Goal: Task Accomplishment & Management: Use online tool/utility

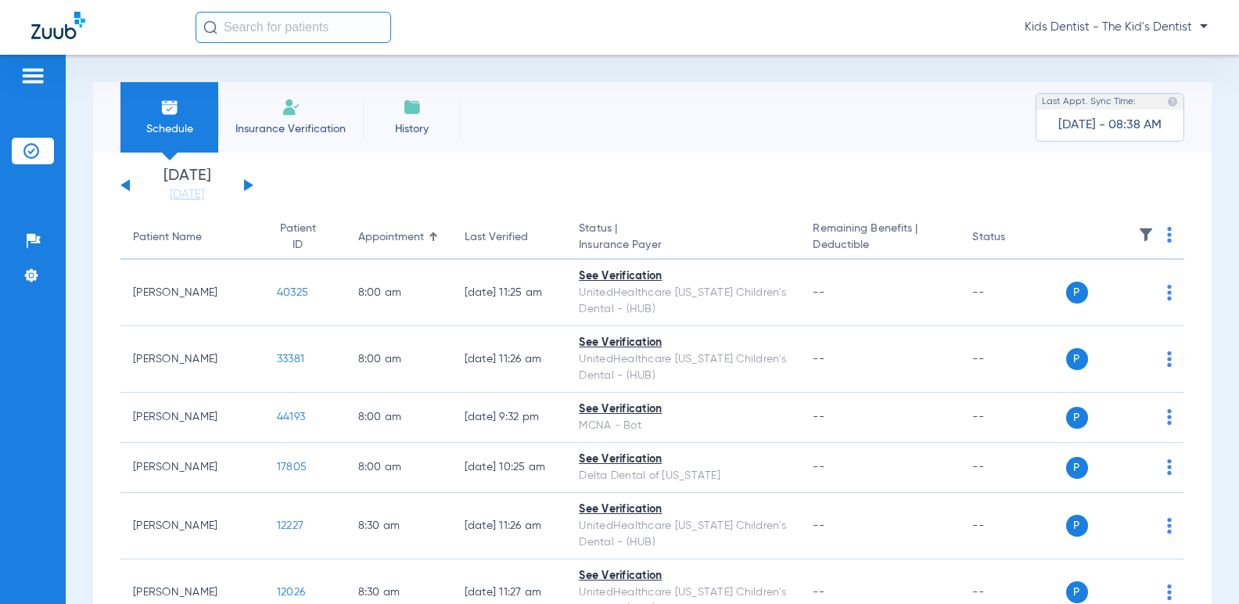
click at [239, 184] on div "[DATE] [DATE] [DATE] [DATE] [DATE] [DATE] [DATE] [DATE] [DATE] [DATE] [DATE] [D…" at bounding box center [187, 185] width 133 height 34
click at [248, 182] on button at bounding box center [248, 185] width 9 height 12
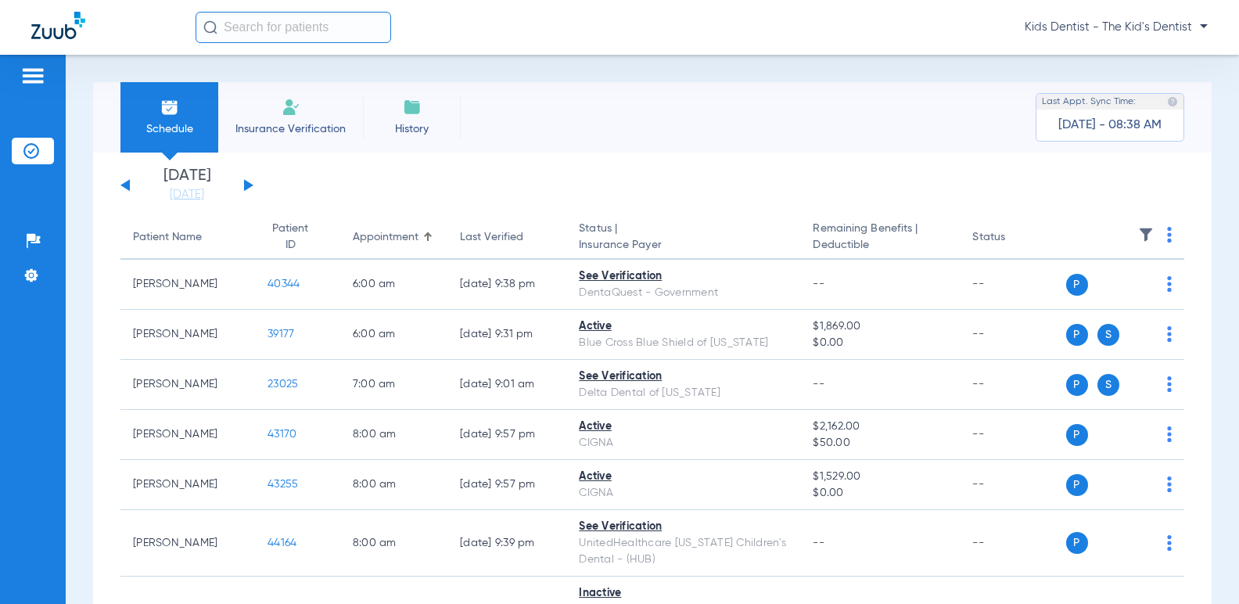
scroll to position [78, 0]
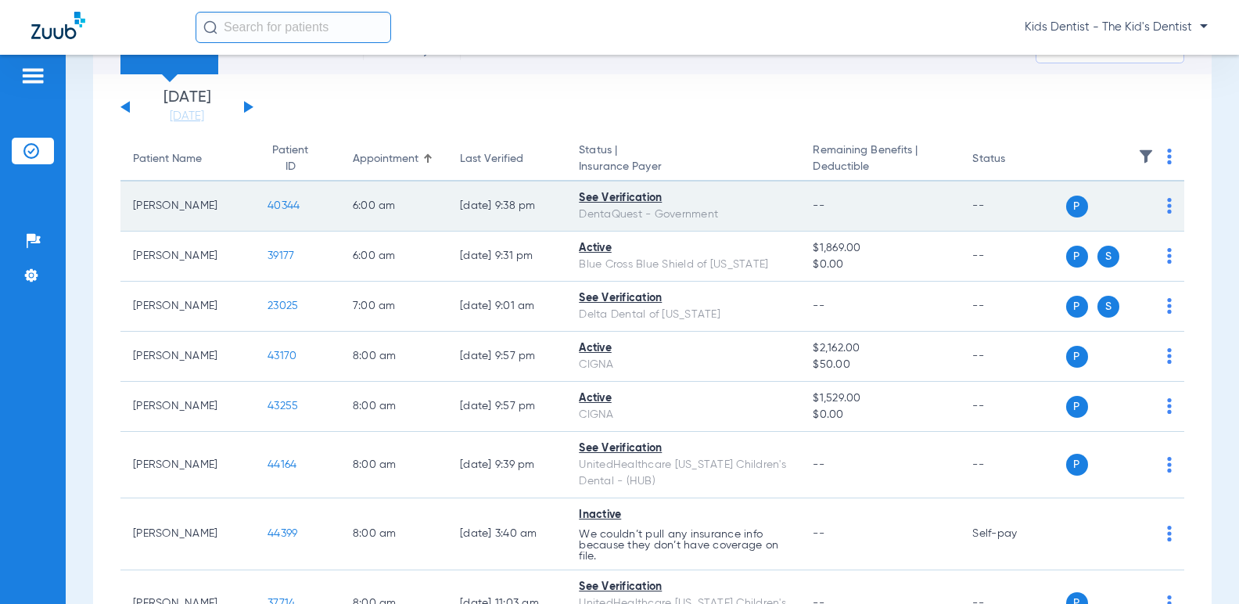
click at [1167, 203] on img at bounding box center [1169, 206] width 5 height 16
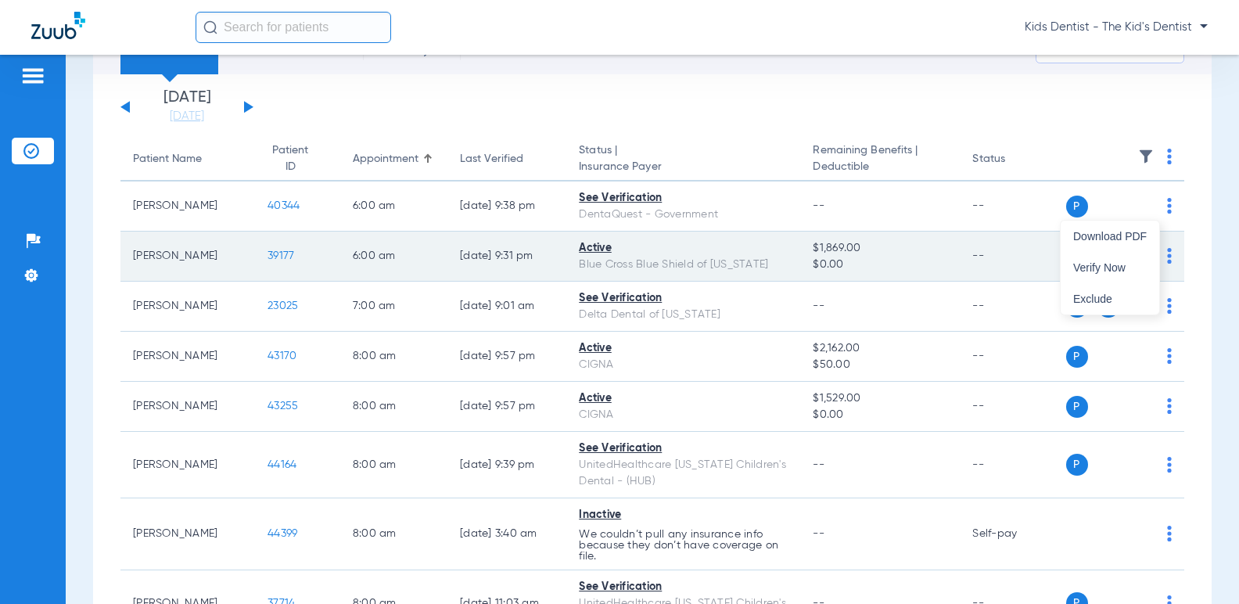
click at [1102, 265] on span "Verify Now" at bounding box center [1111, 267] width 74 height 11
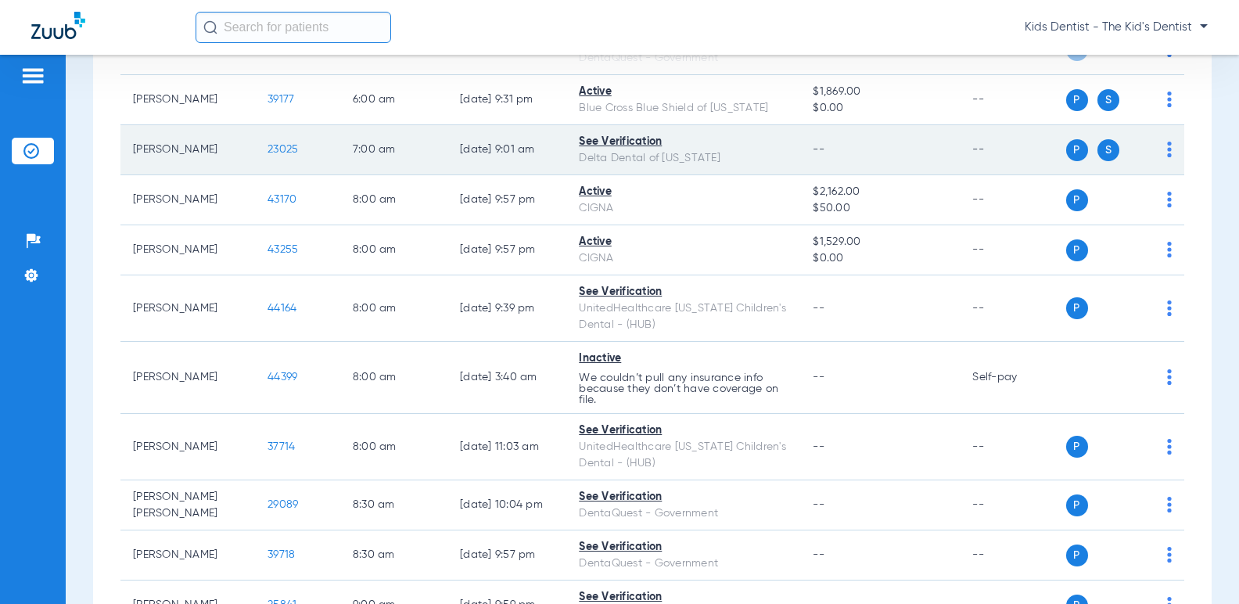
scroll to position [313, 0]
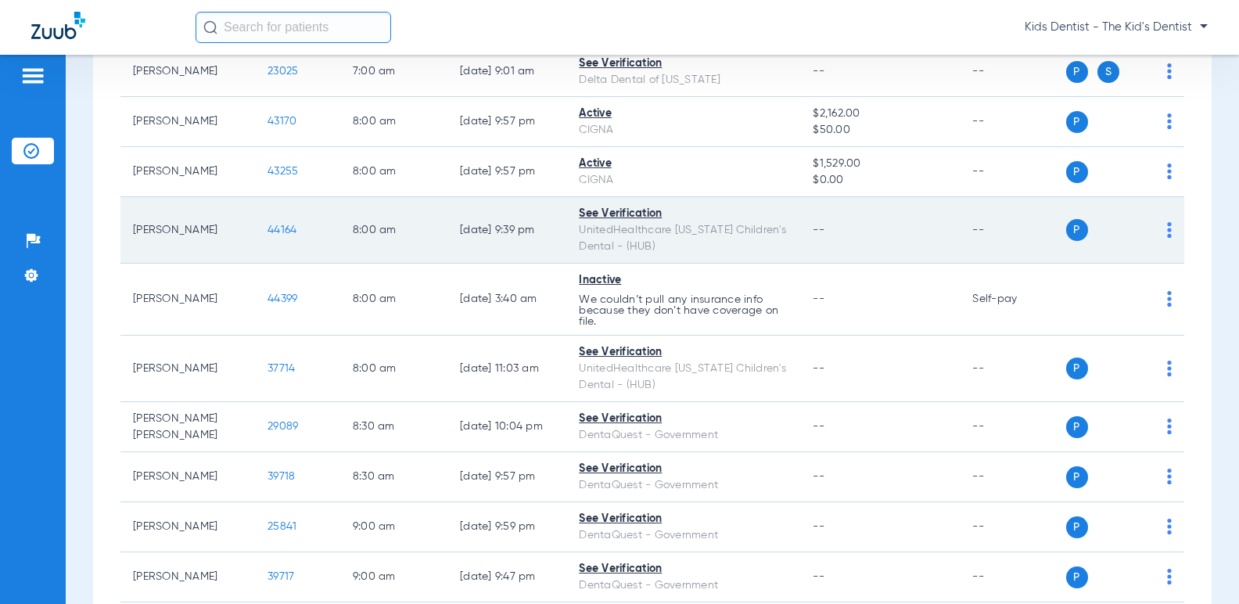
click at [1167, 230] on img at bounding box center [1169, 230] width 5 height 16
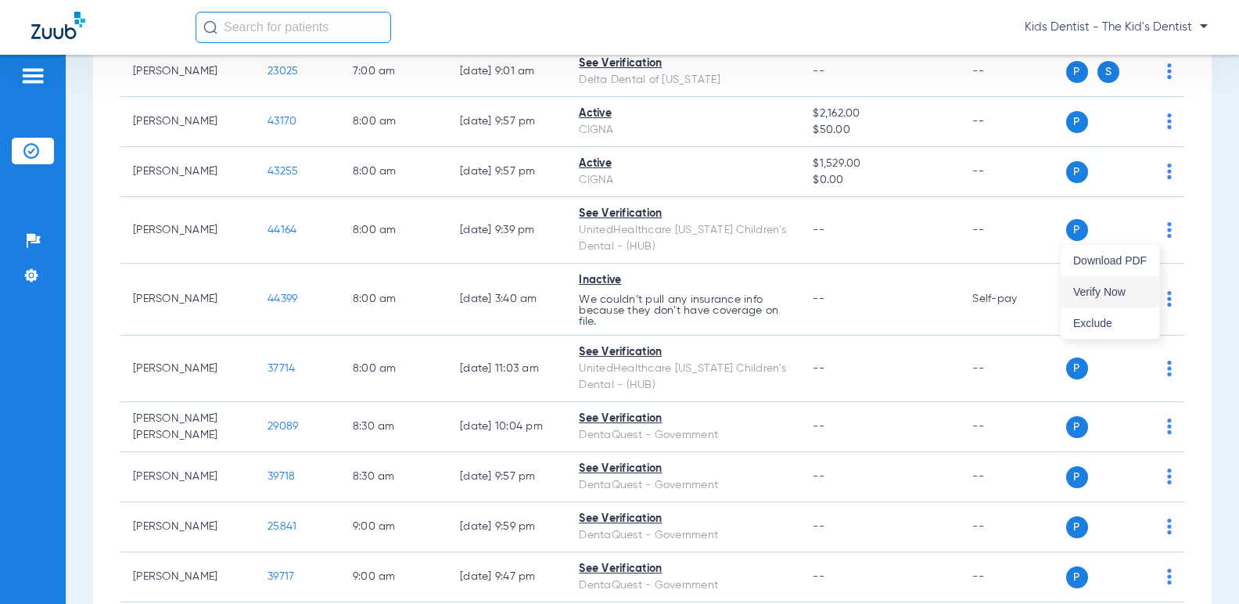
click at [1104, 297] on span "Verify Now" at bounding box center [1111, 291] width 74 height 11
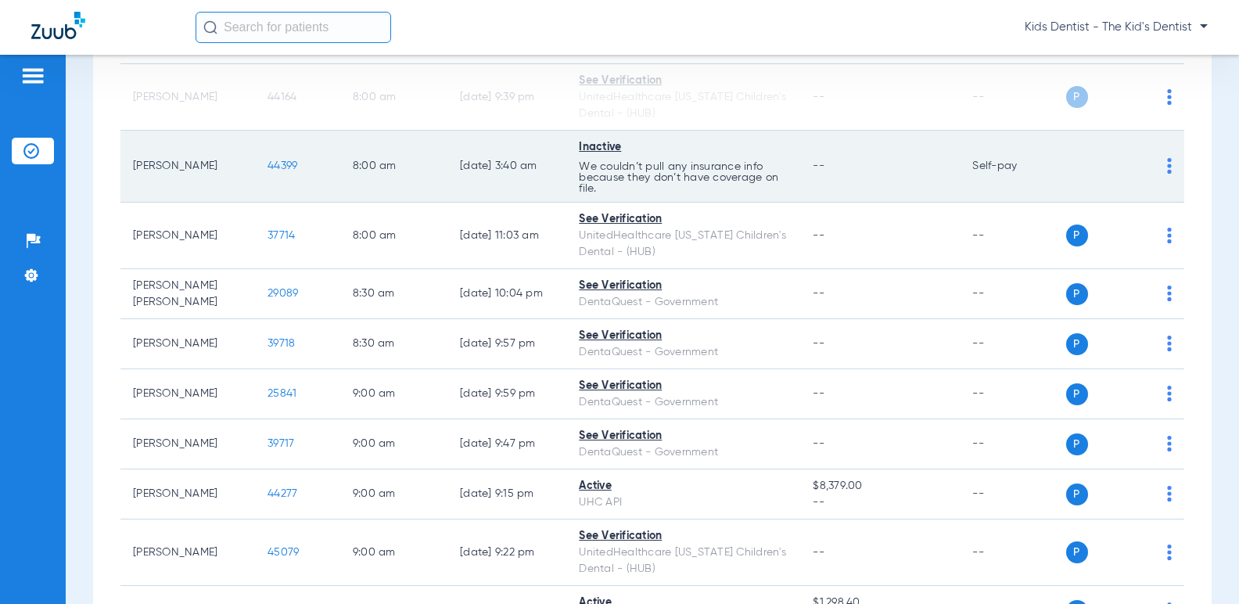
scroll to position [469, 0]
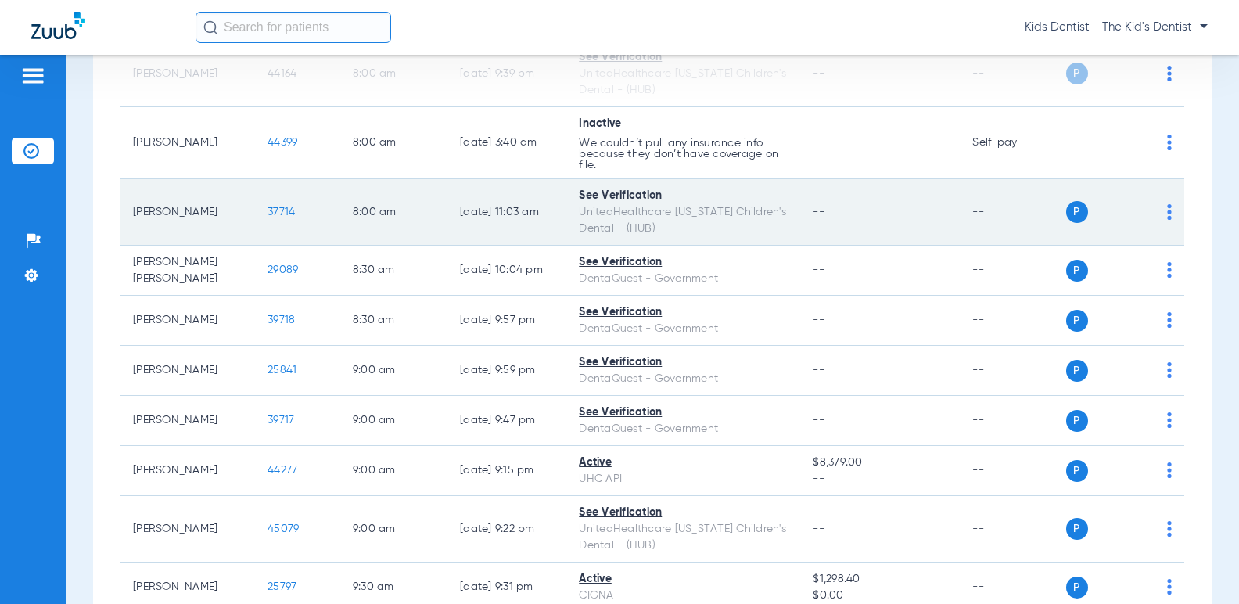
click at [1167, 214] on img at bounding box center [1169, 212] width 5 height 16
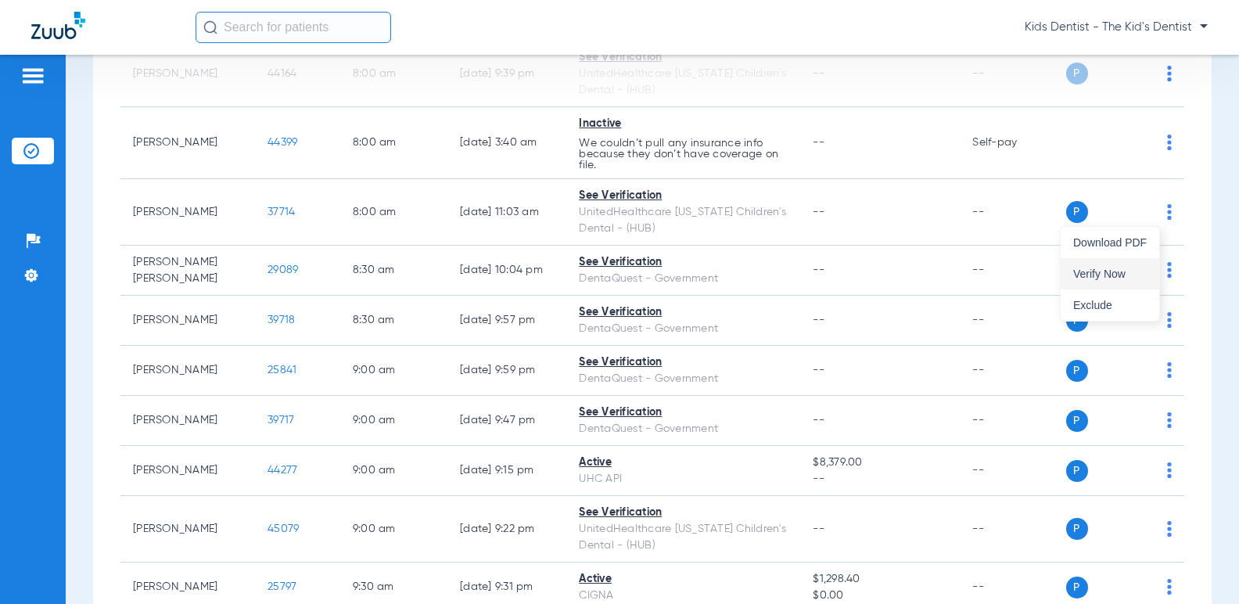
click at [1123, 270] on span "Verify Now" at bounding box center [1111, 273] width 74 height 11
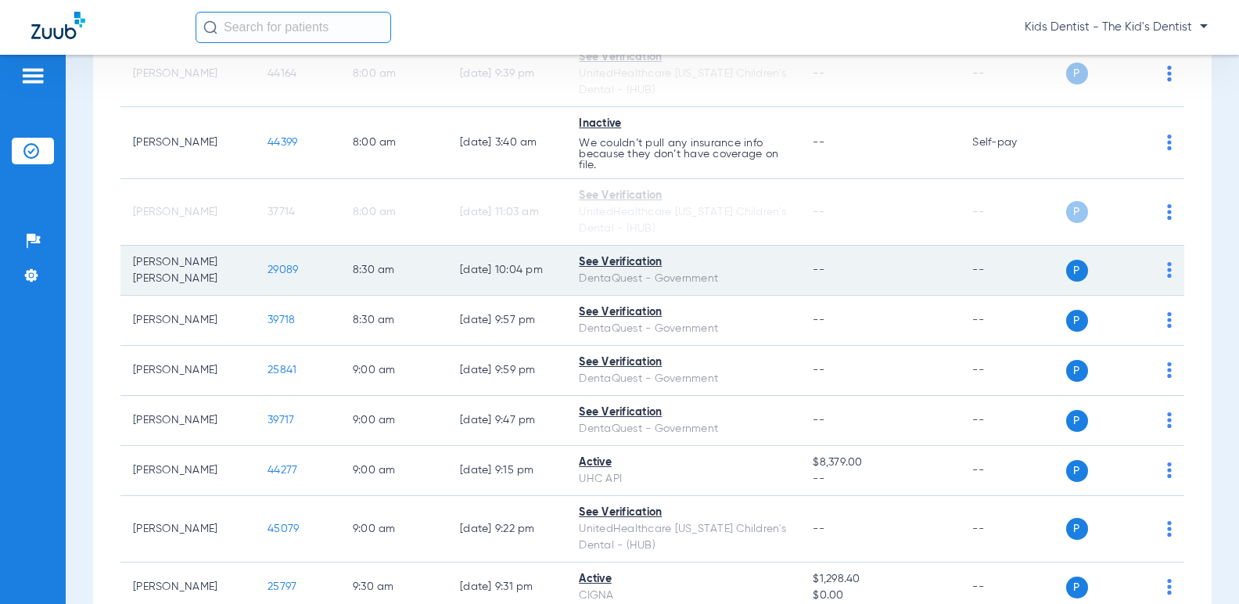
click at [1167, 268] on img at bounding box center [1169, 270] width 5 height 16
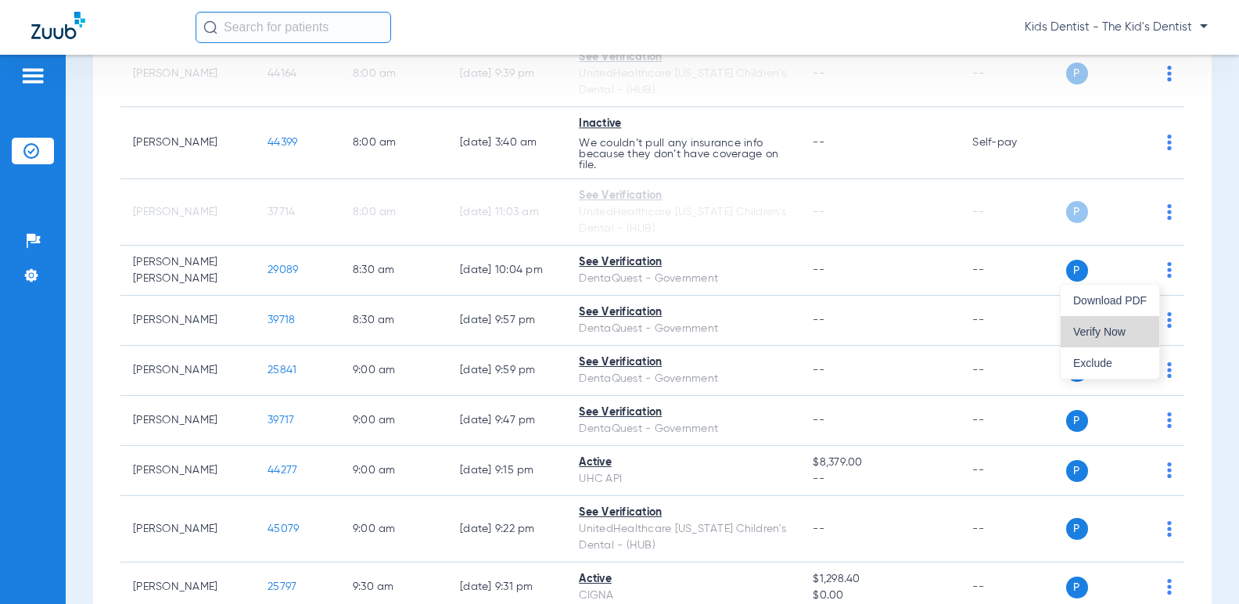
click at [1093, 328] on span "Verify Now" at bounding box center [1111, 331] width 74 height 11
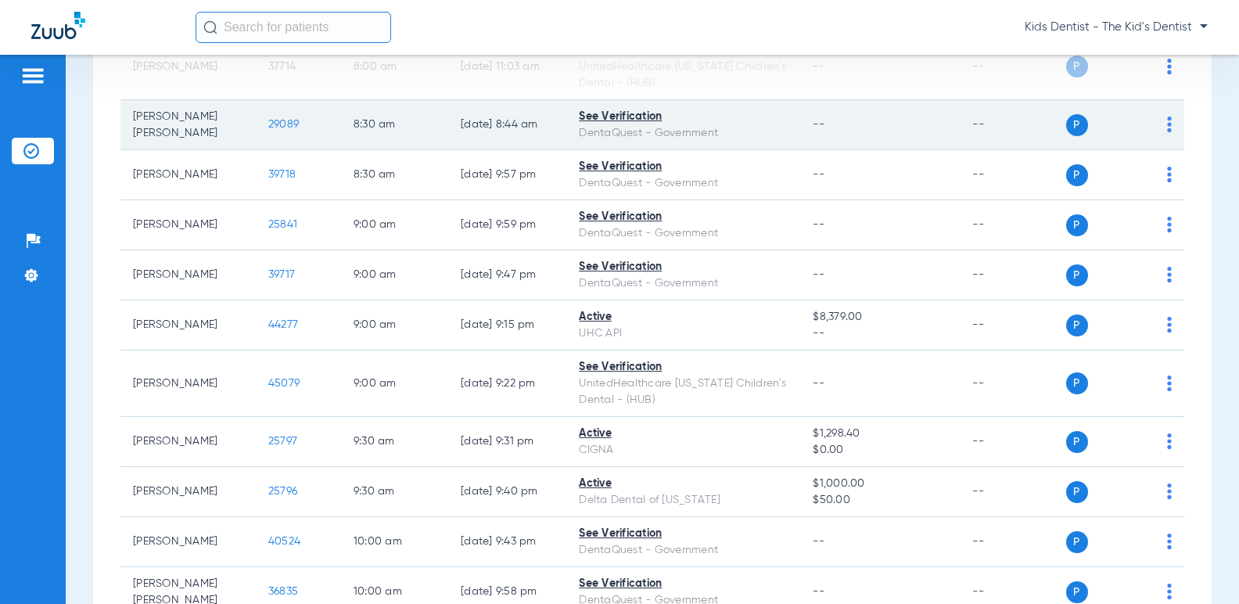
scroll to position [626, 0]
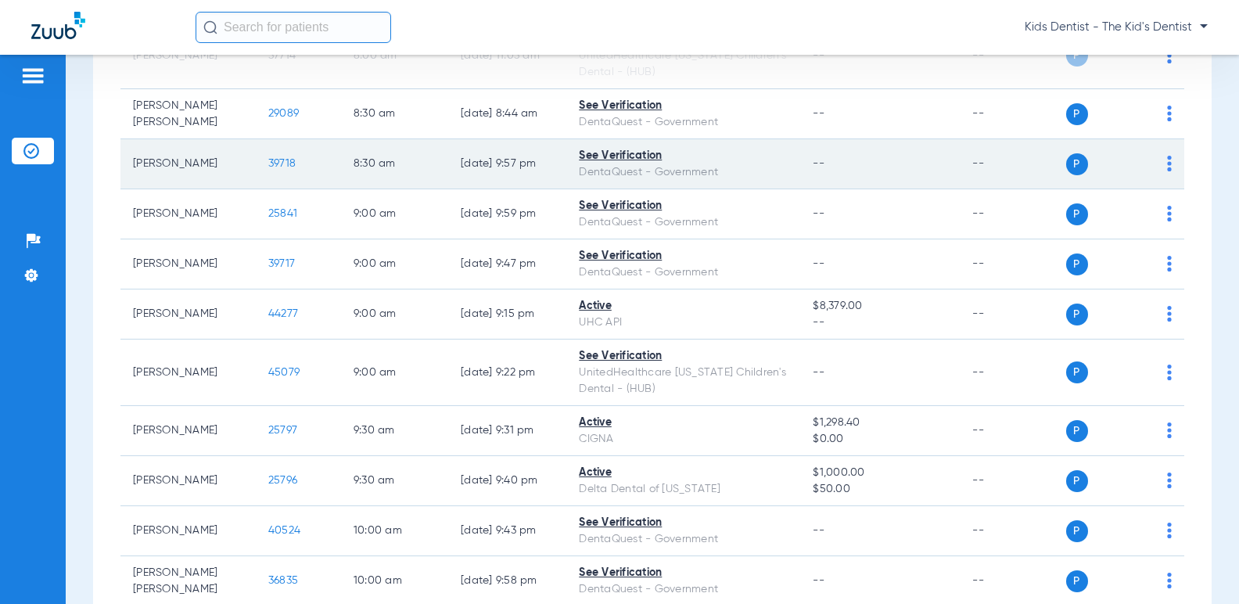
click at [1167, 162] on img at bounding box center [1169, 164] width 5 height 16
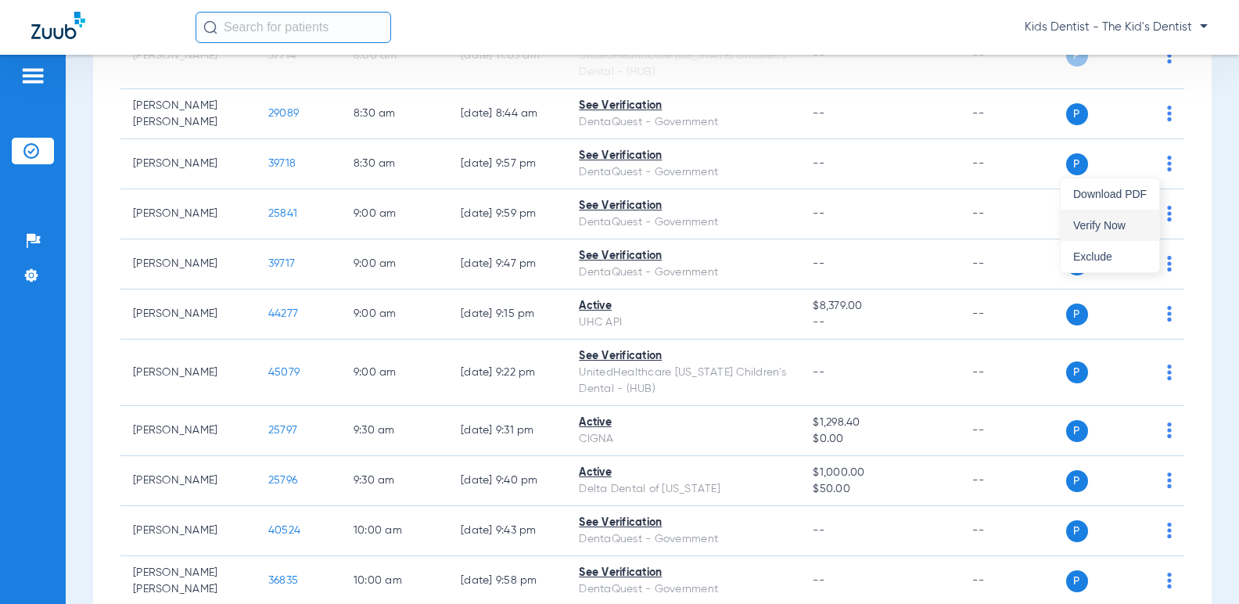
click at [1109, 228] on span "Verify Now" at bounding box center [1111, 225] width 74 height 11
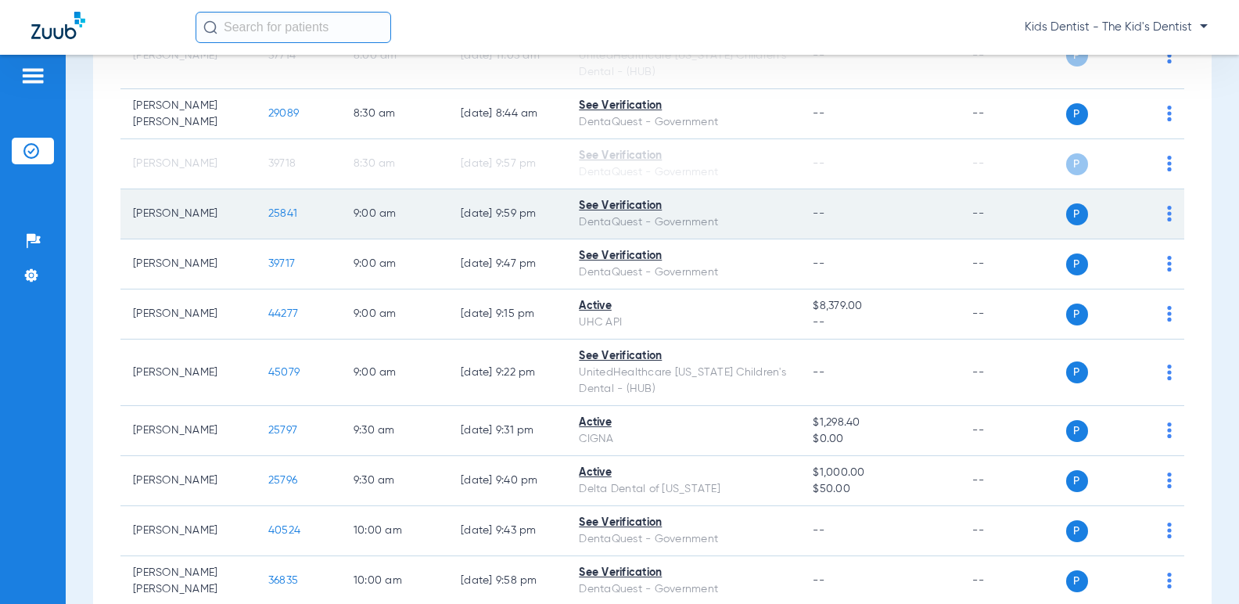
click at [1167, 214] on img at bounding box center [1169, 214] width 5 height 16
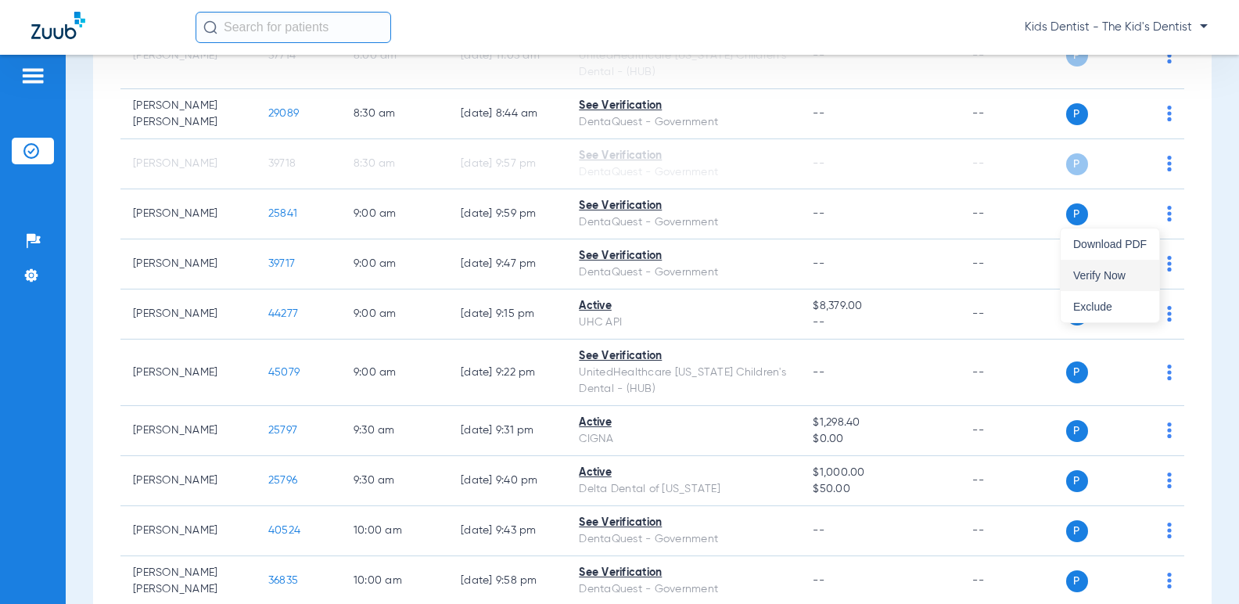
click at [1119, 272] on span "Verify Now" at bounding box center [1111, 275] width 74 height 11
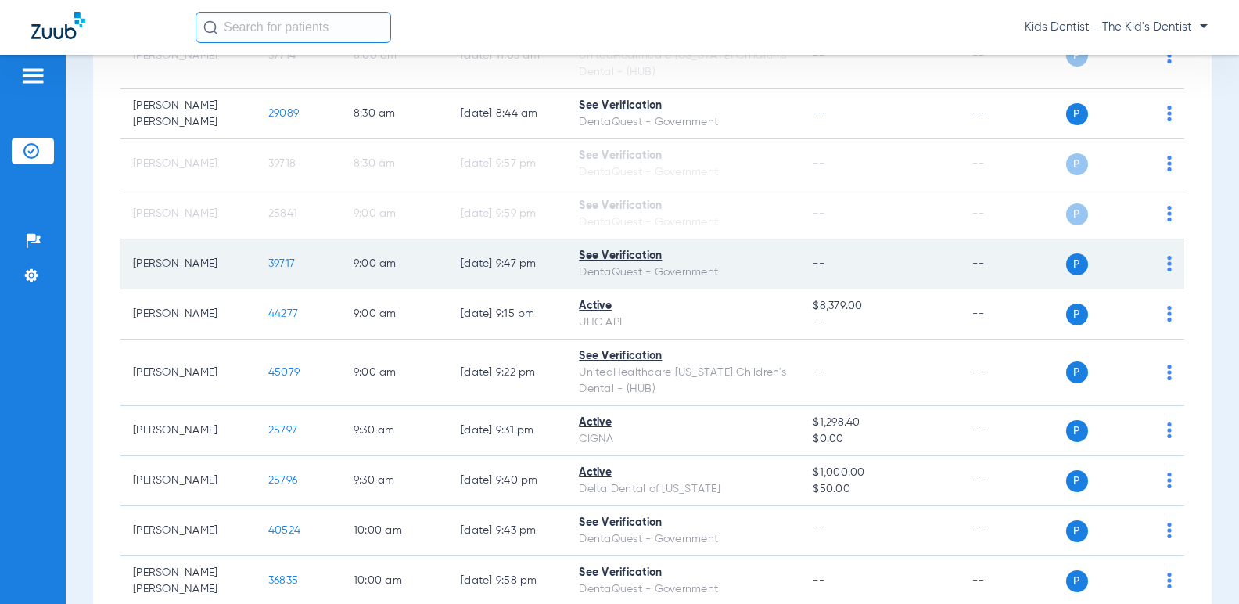
click at [1167, 261] on img at bounding box center [1169, 264] width 5 height 16
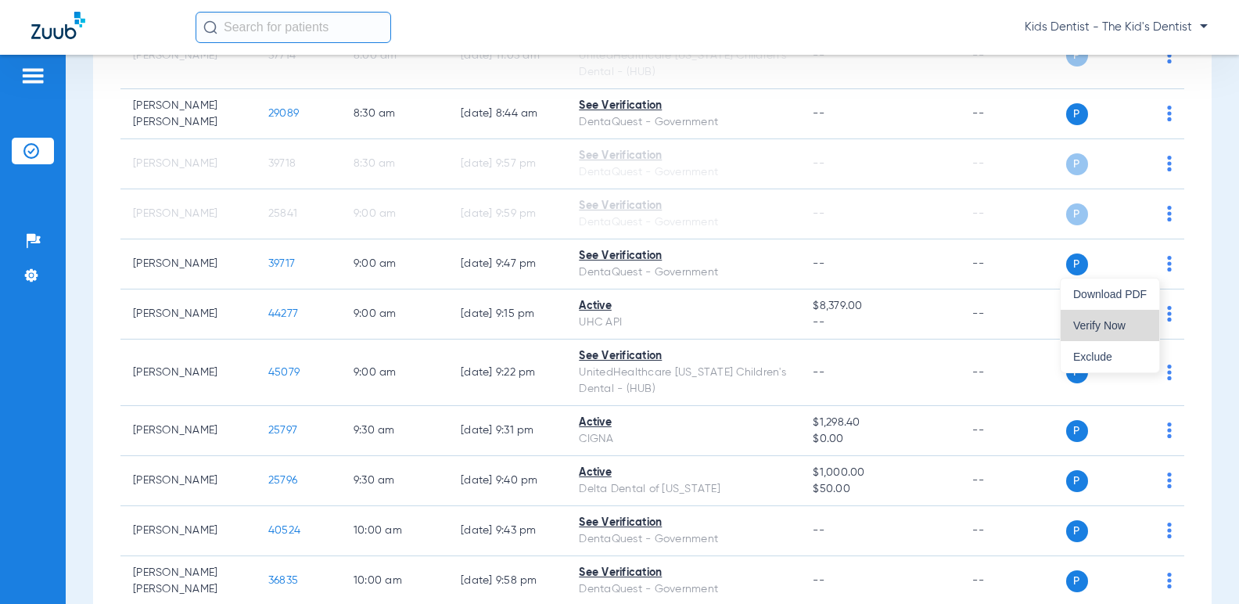
click at [1113, 315] on button "Verify Now" at bounding box center [1110, 325] width 99 height 31
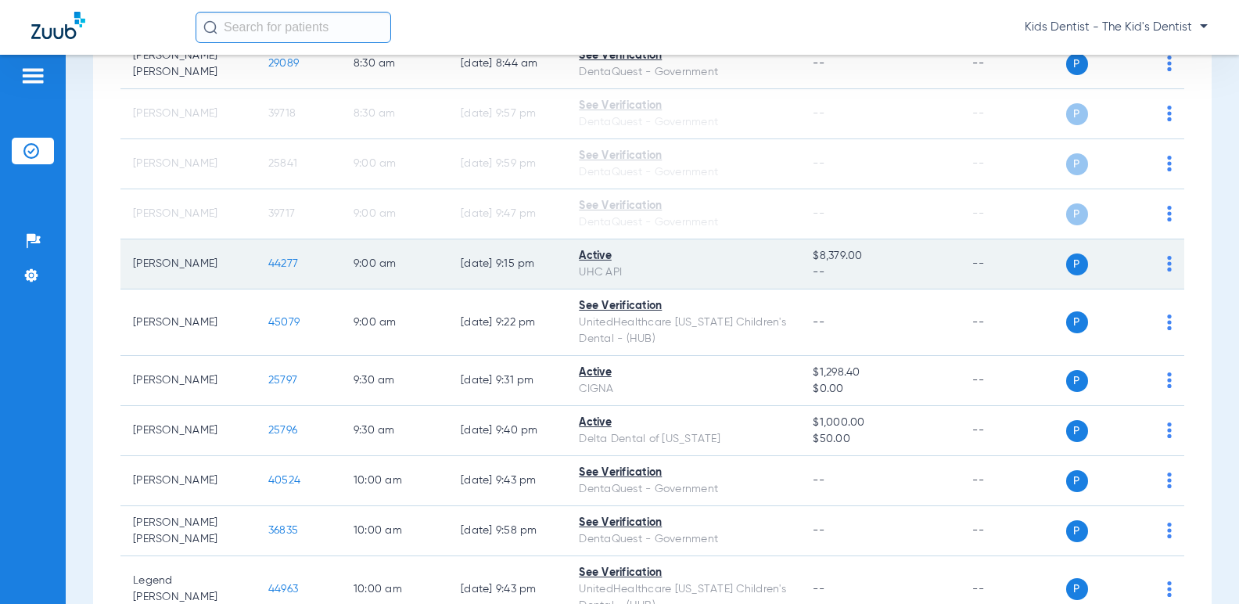
scroll to position [704, 0]
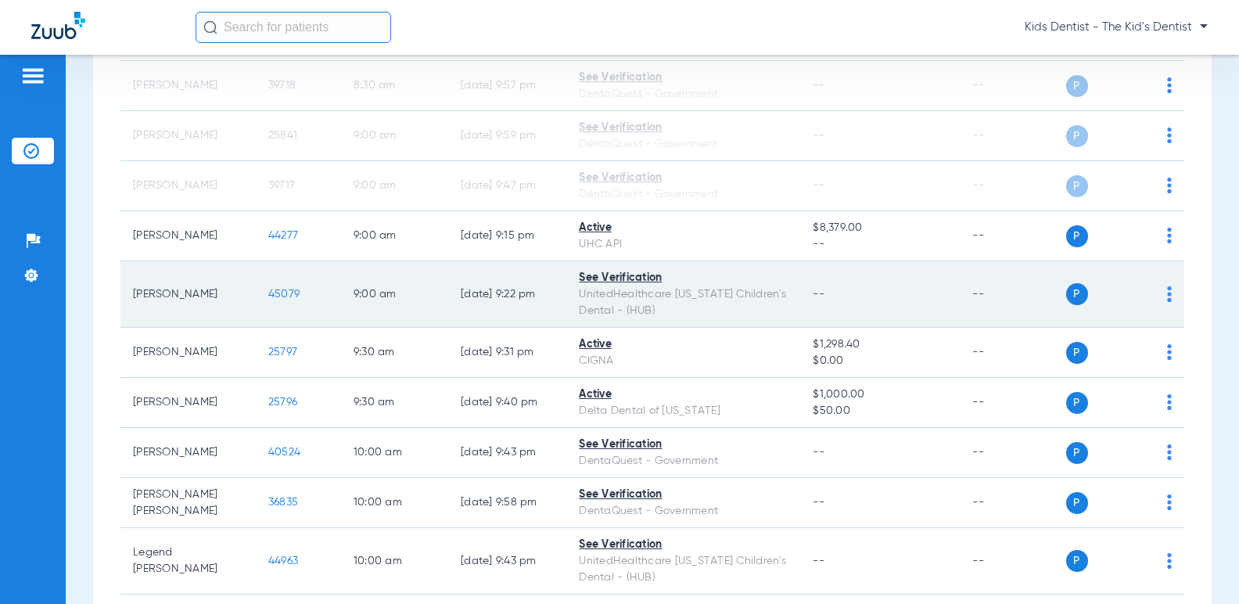
click at [1154, 295] on div "P S" at bounding box center [1120, 294] width 106 height 22
click at [1167, 294] on img at bounding box center [1169, 294] width 5 height 16
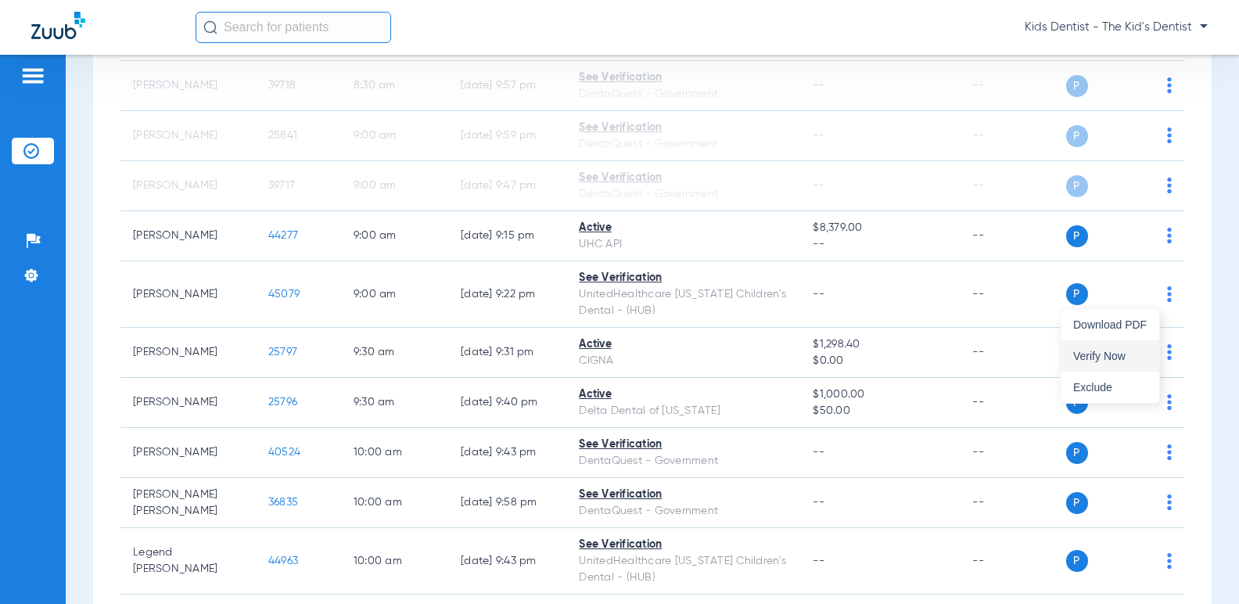
click at [1128, 347] on button "Verify Now" at bounding box center [1110, 355] width 99 height 31
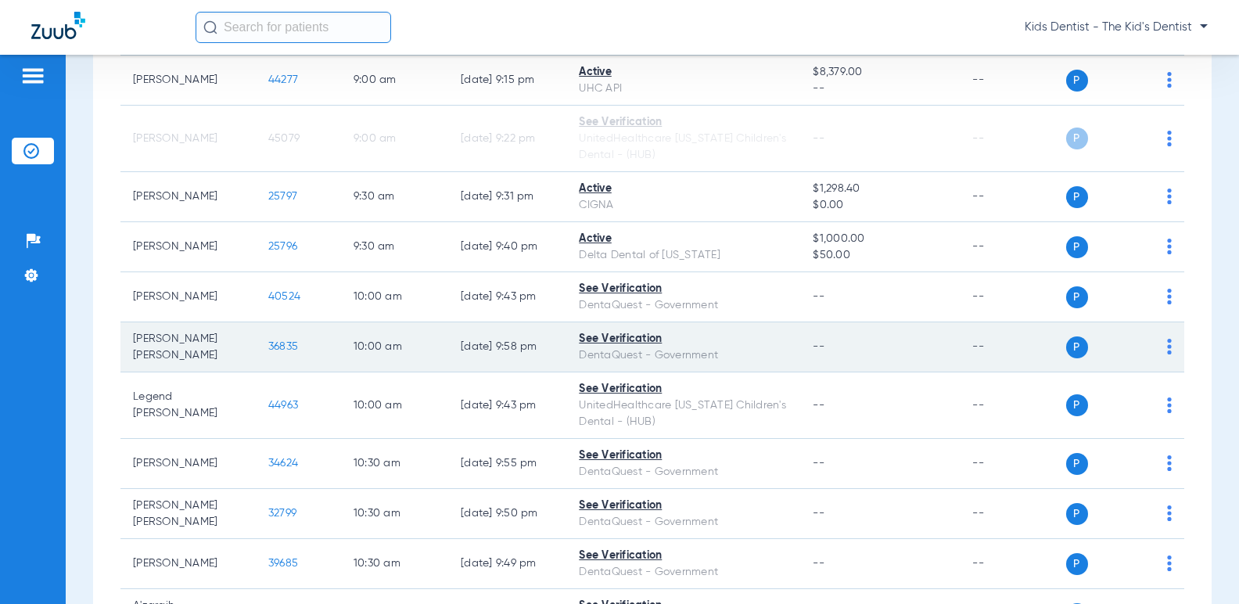
scroll to position [861, 0]
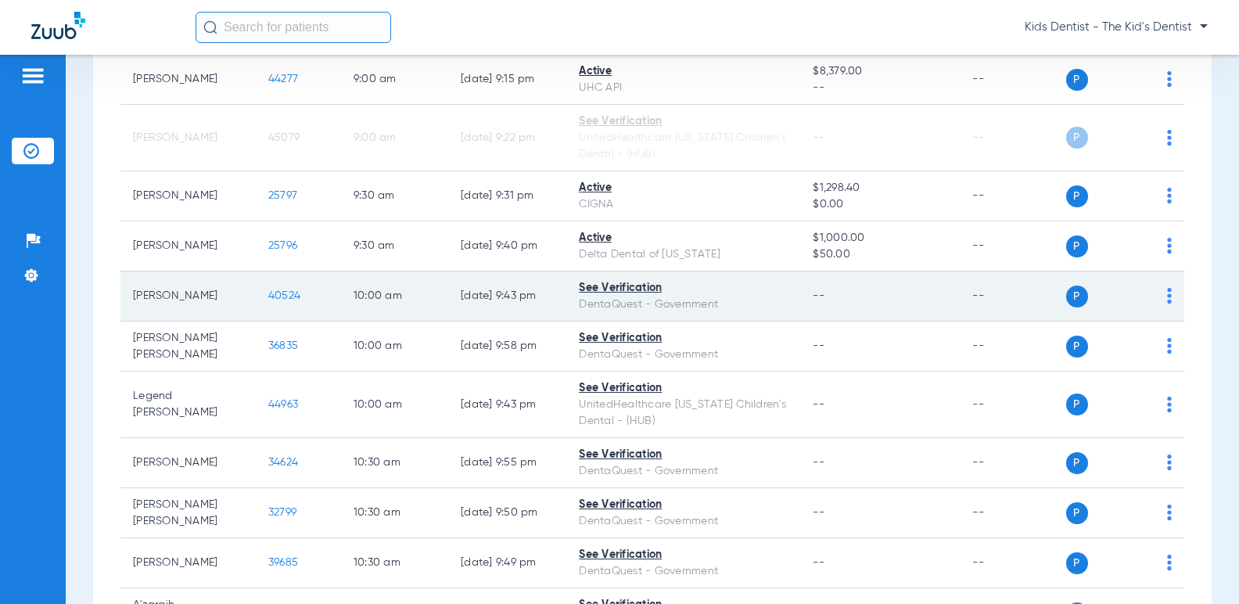
click at [1167, 300] on img at bounding box center [1169, 296] width 5 height 16
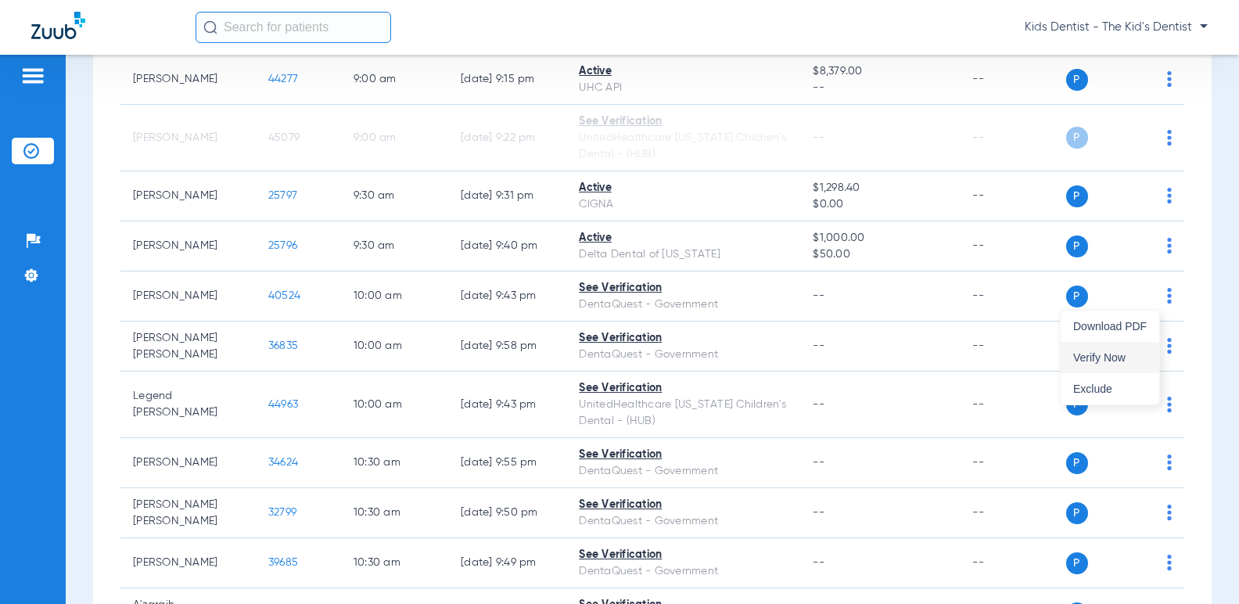
click at [1100, 354] on span "Verify Now" at bounding box center [1111, 357] width 74 height 11
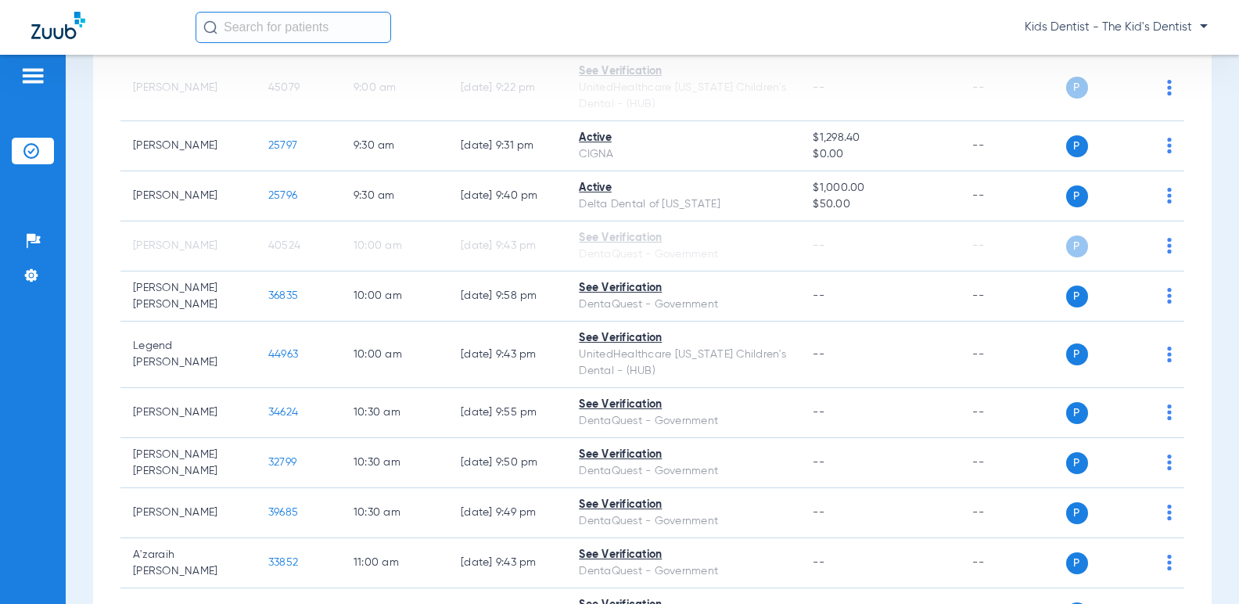
scroll to position [939, 0]
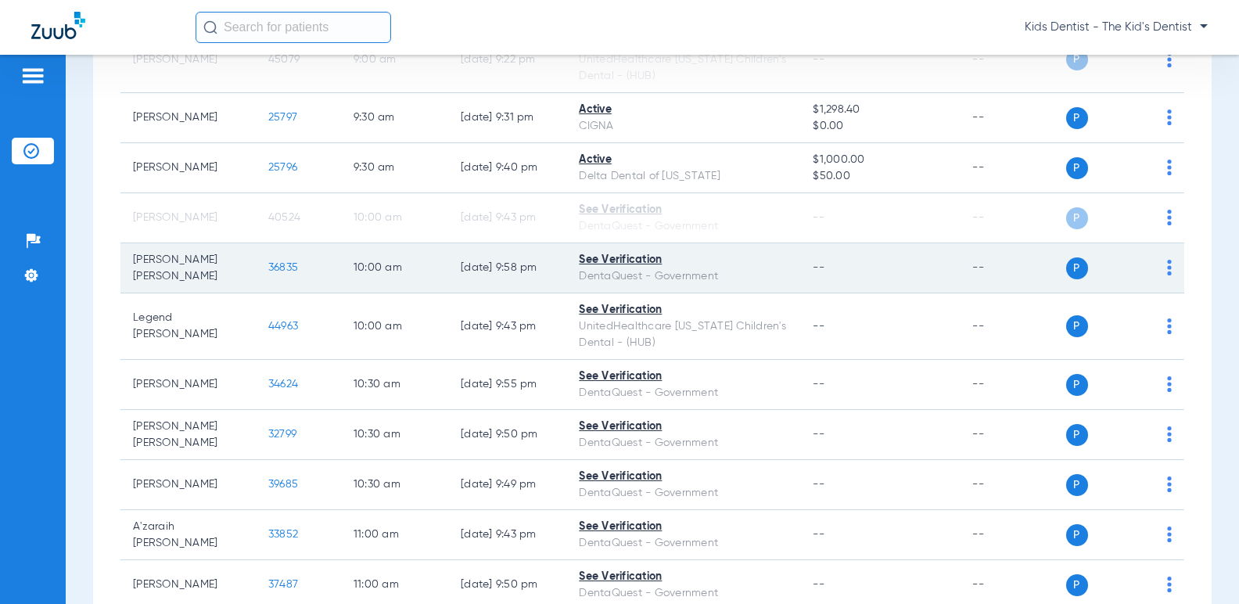
click at [1167, 269] on img at bounding box center [1169, 268] width 5 height 16
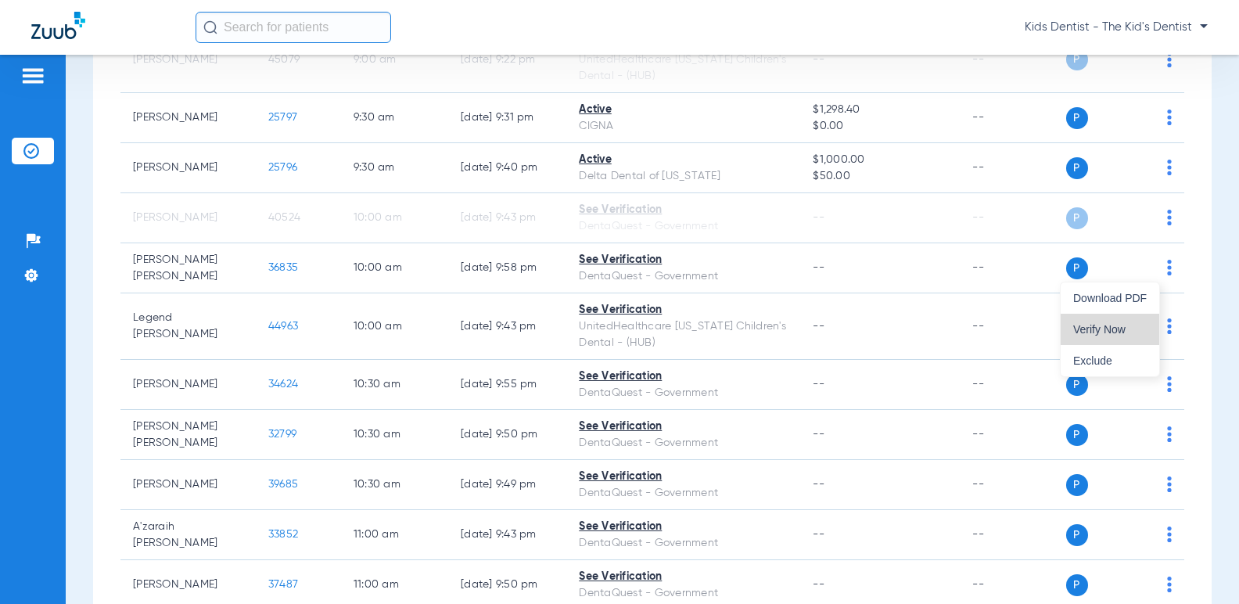
click at [1108, 324] on span "Verify Now" at bounding box center [1111, 329] width 74 height 11
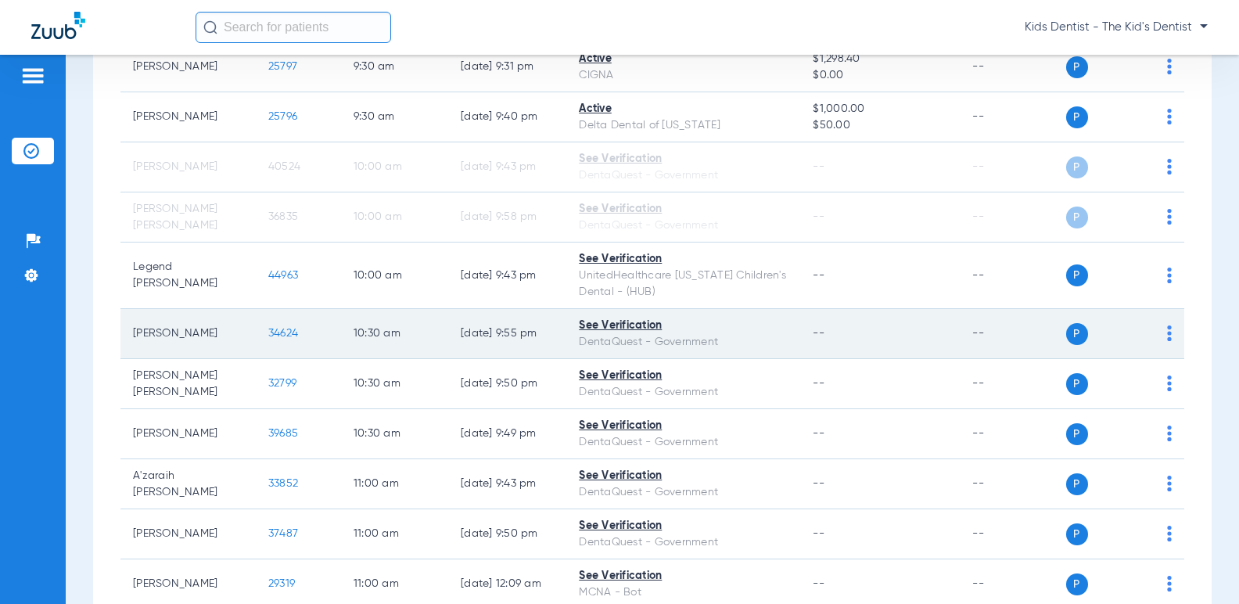
scroll to position [1017, 0]
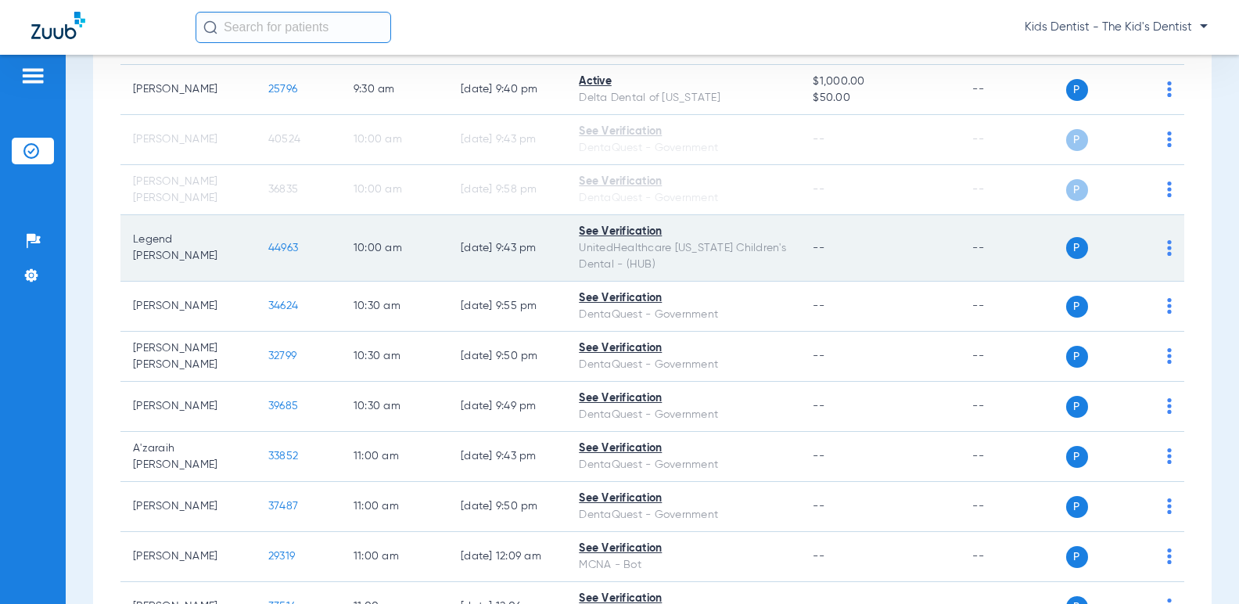
click at [1167, 244] on img at bounding box center [1169, 248] width 5 height 16
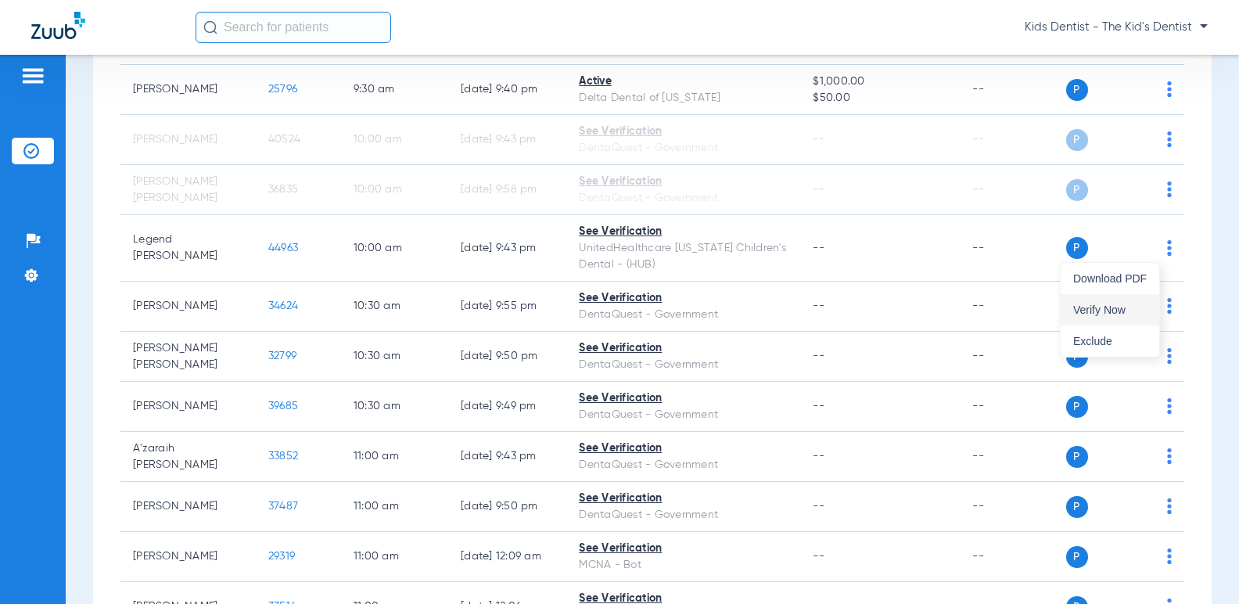
click at [1120, 304] on span "Verify Now" at bounding box center [1111, 309] width 74 height 11
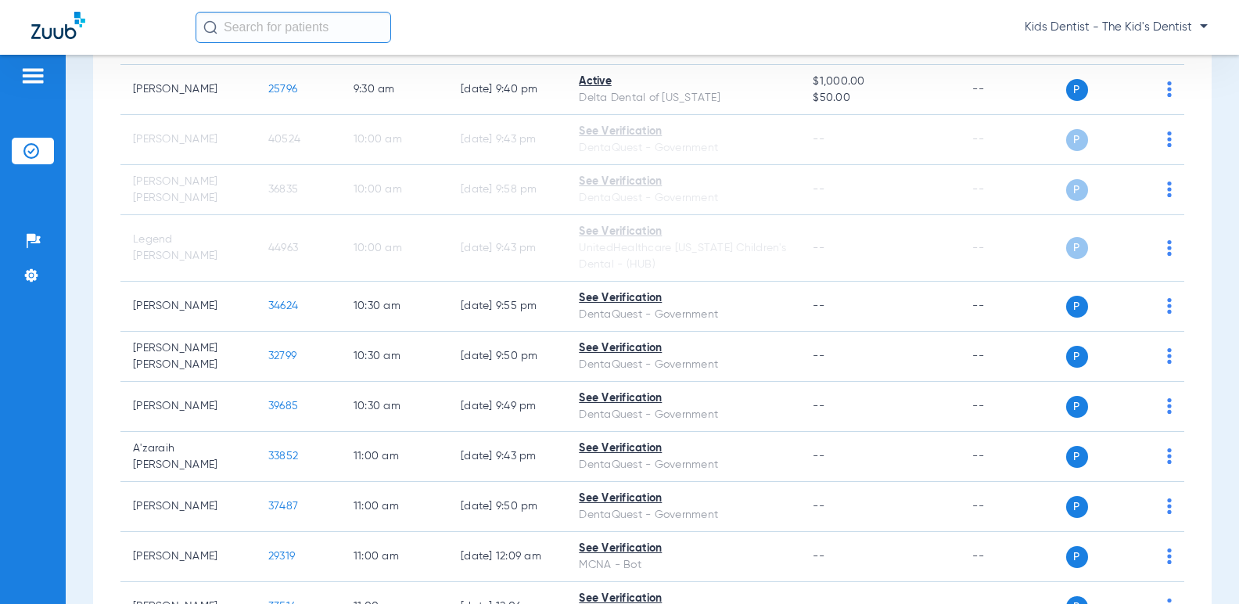
scroll to position [1252, 0]
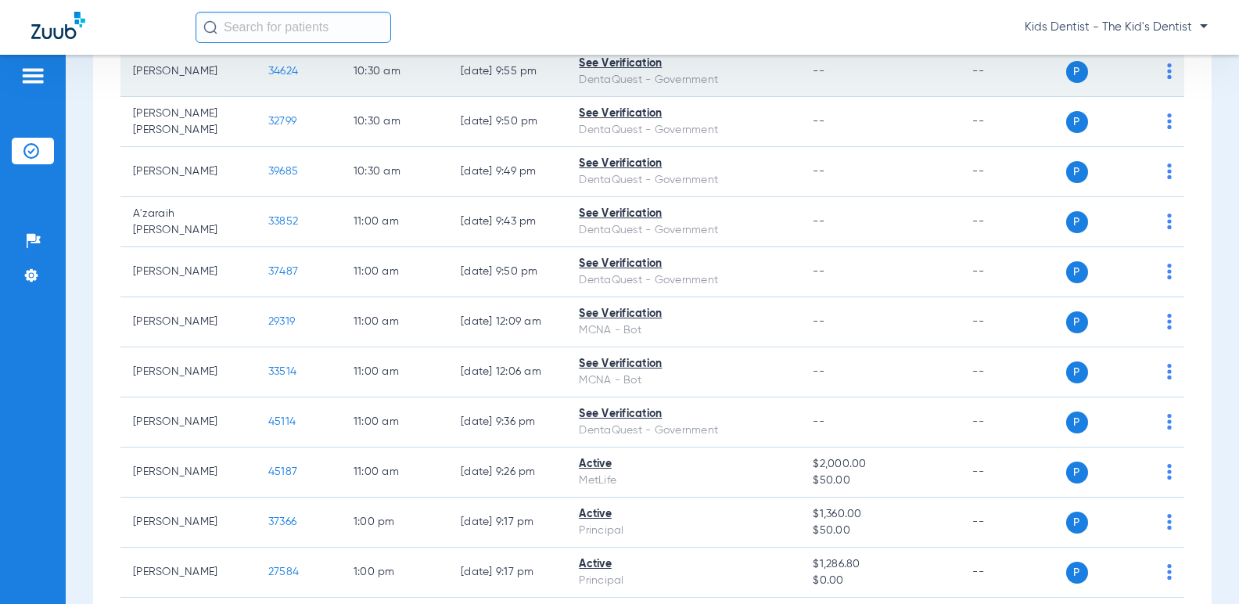
click at [1167, 70] on img at bounding box center [1169, 71] width 5 height 16
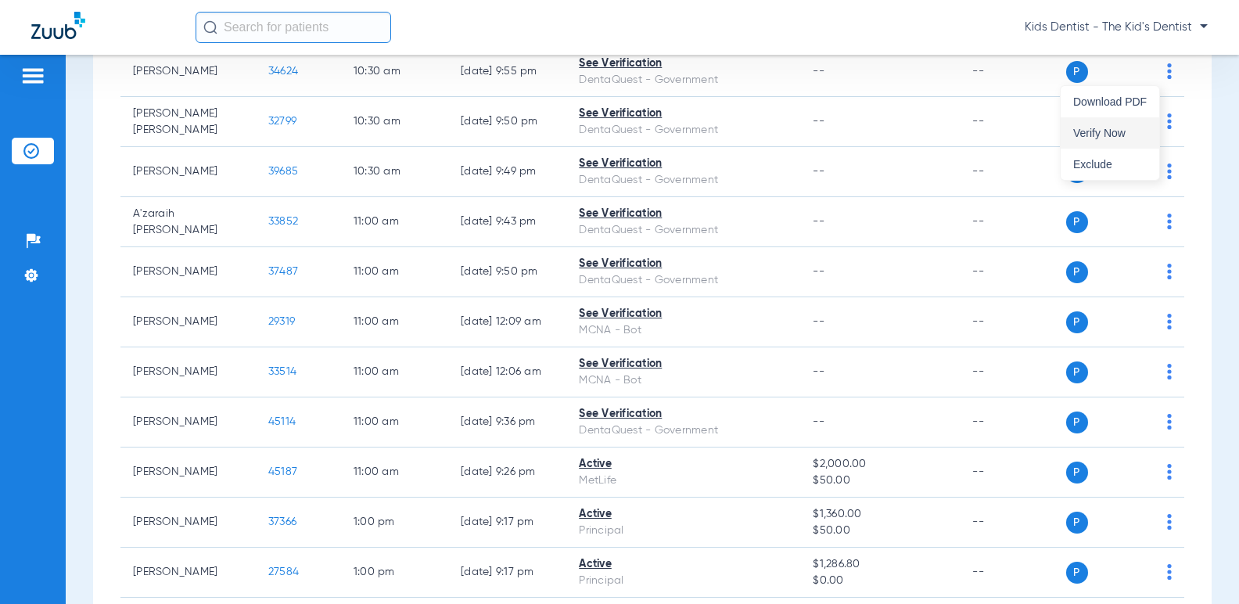
click at [1113, 131] on span "Verify Now" at bounding box center [1111, 133] width 74 height 11
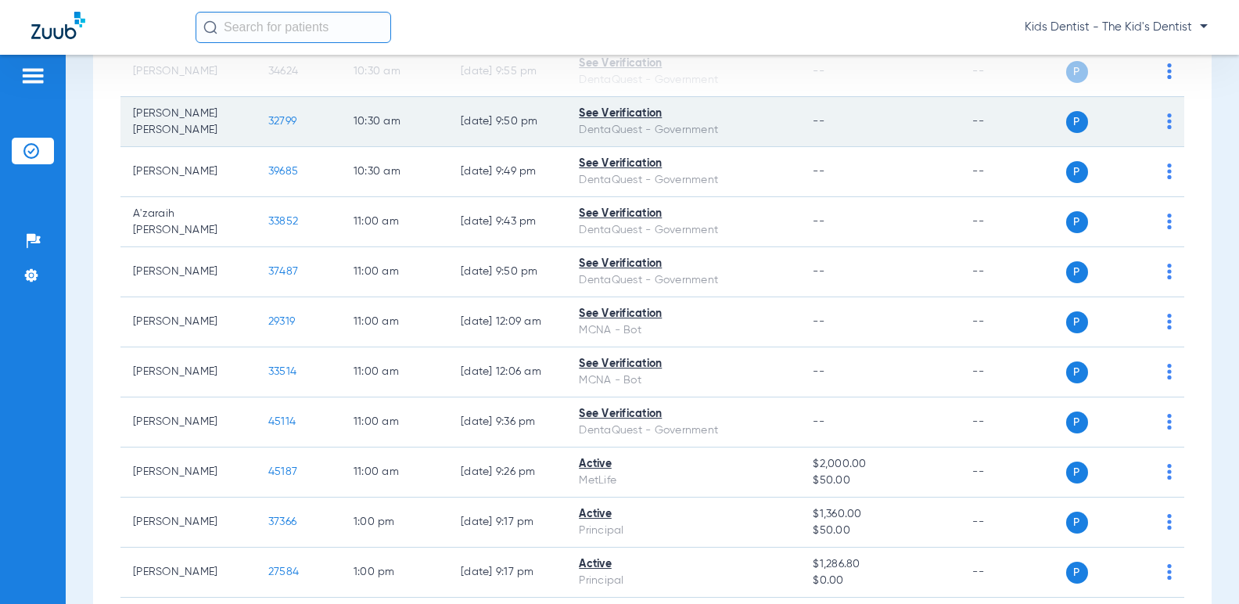
click at [1167, 120] on img at bounding box center [1169, 121] width 5 height 16
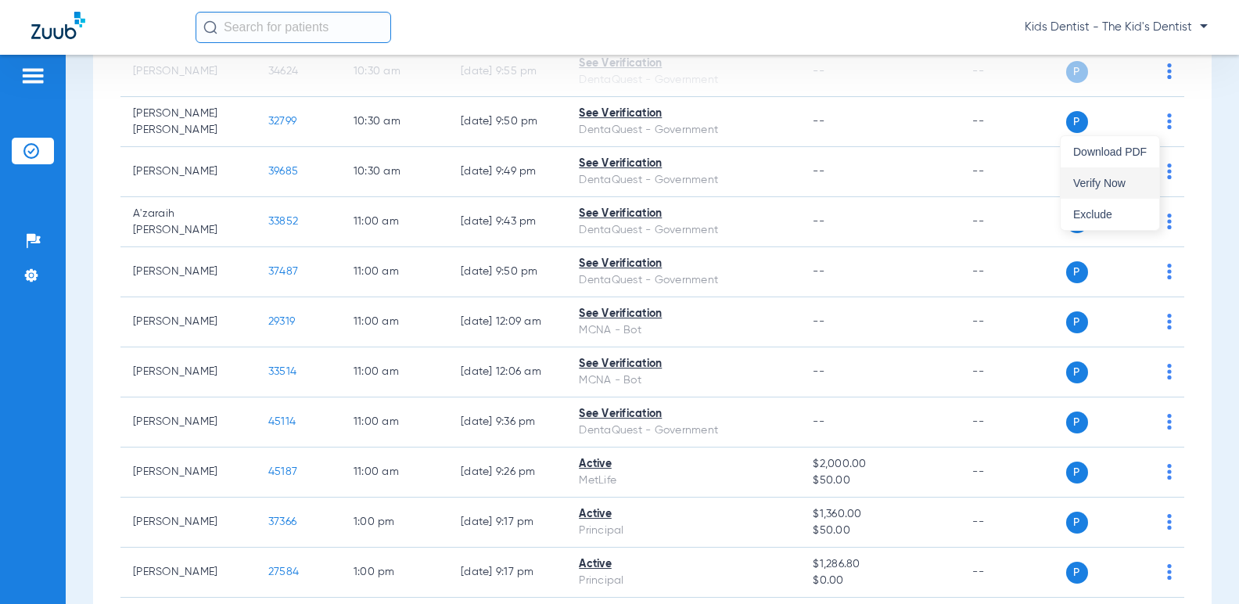
click at [1109, 174] on button "Verify Now" at bounding box center [1110, 182] width 99 height 31
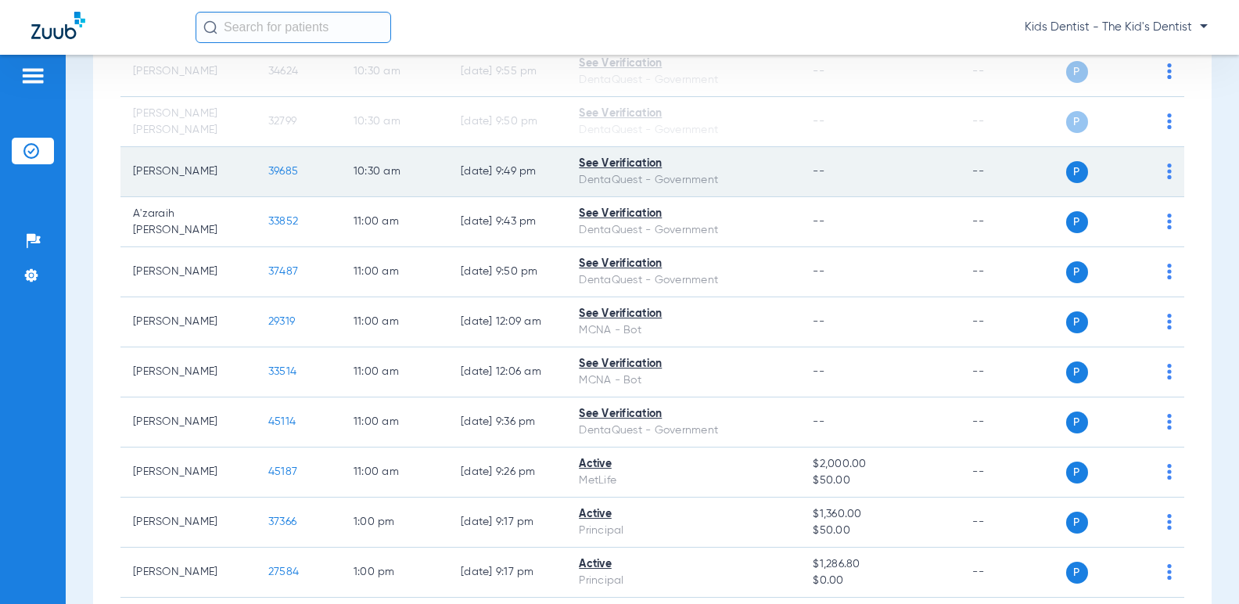
click at [1167, 174] on img at bounding box center [1169, 172] width 5 height 16
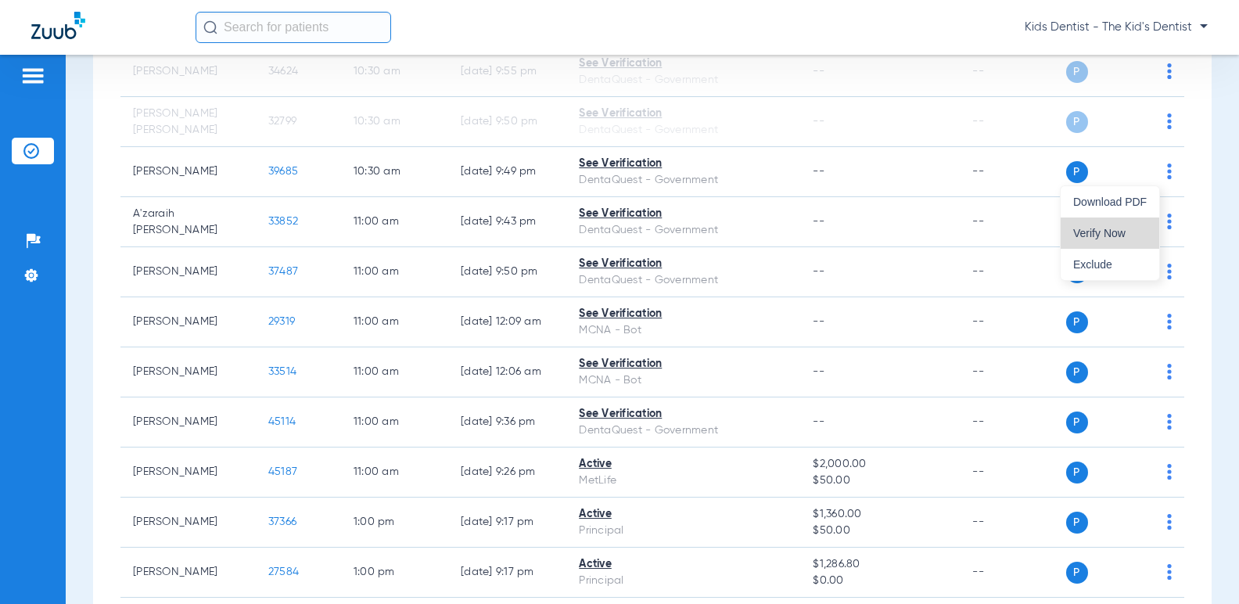
click at [1113, 231] on span "Verify Now" at bounding box center [1111, 233] width 74 height 11
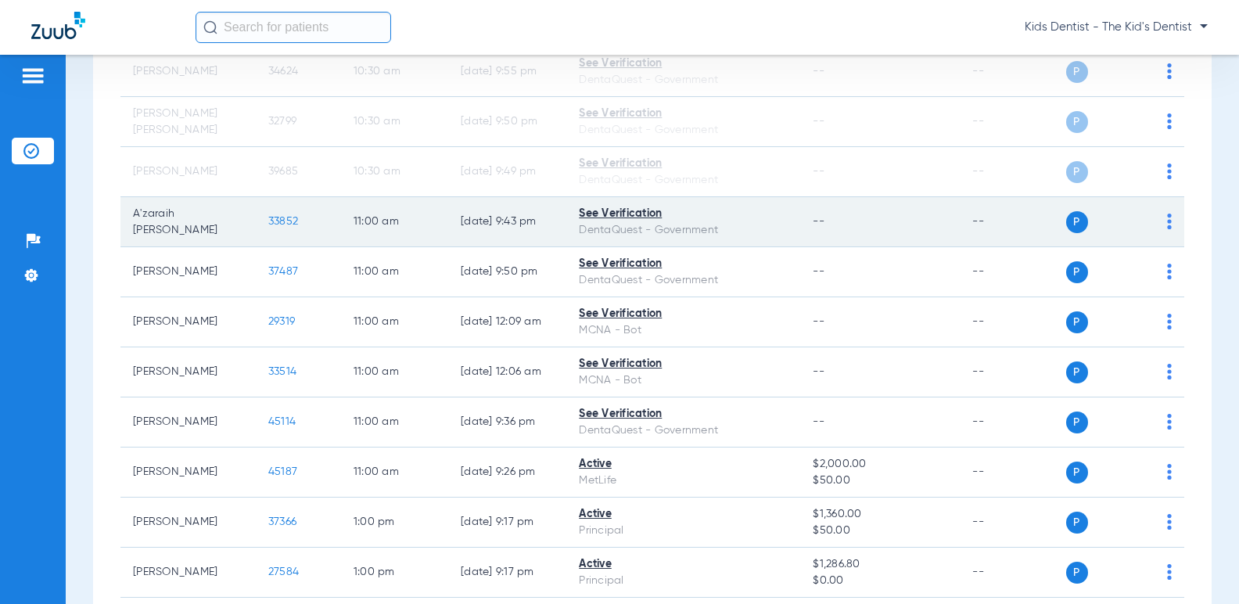
click at [1167, 216] on img at bounding box center [1169, 222] width 5 height 16
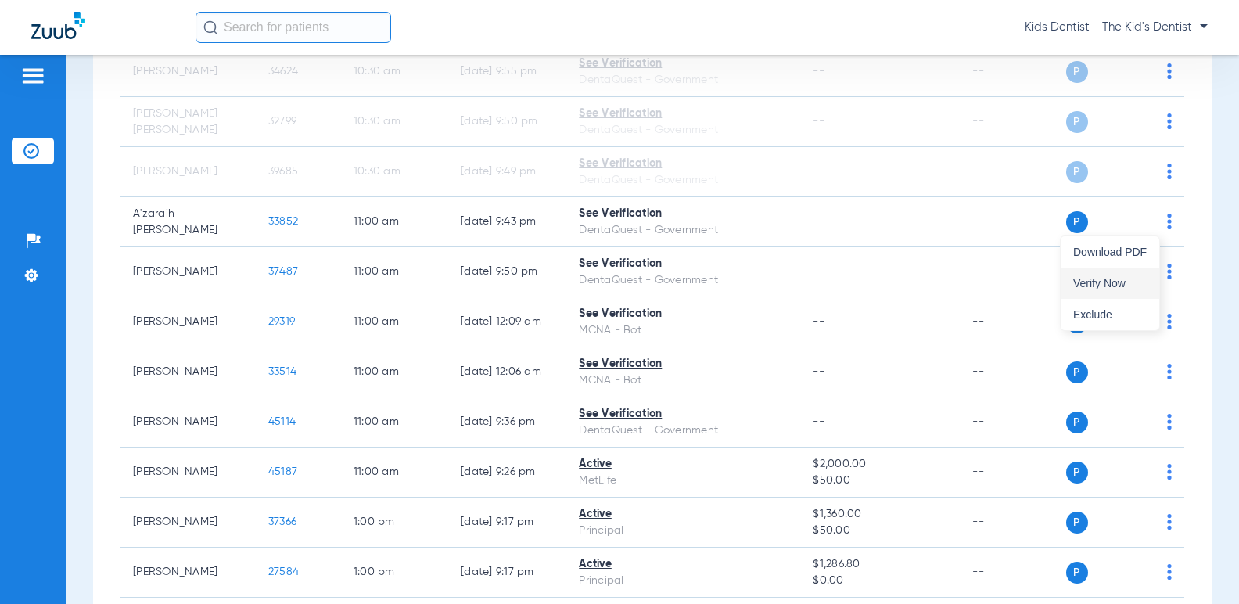
click at [1106, 283] on span "Verify Now" at bounding box center [1111, 283] width 74 height 11
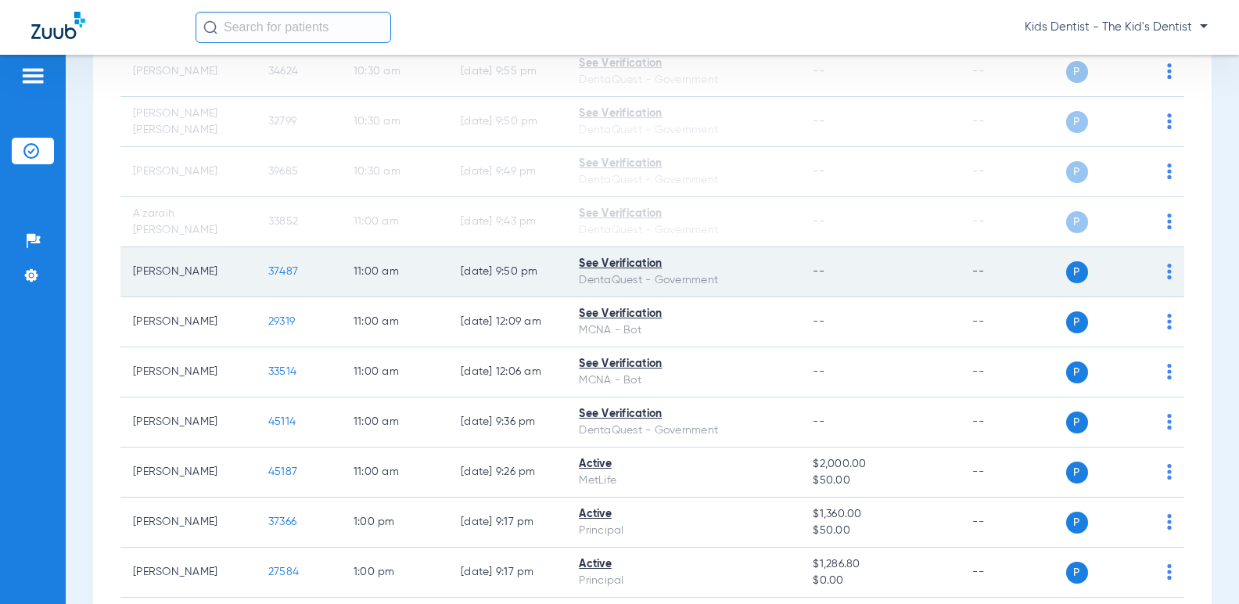
click at [1156, 263] on div "P S" at bounding box center [1120, 272] width 106 height 22
click at [1167, 272] on img at bounding box center [1169, 272] width 5 height 16
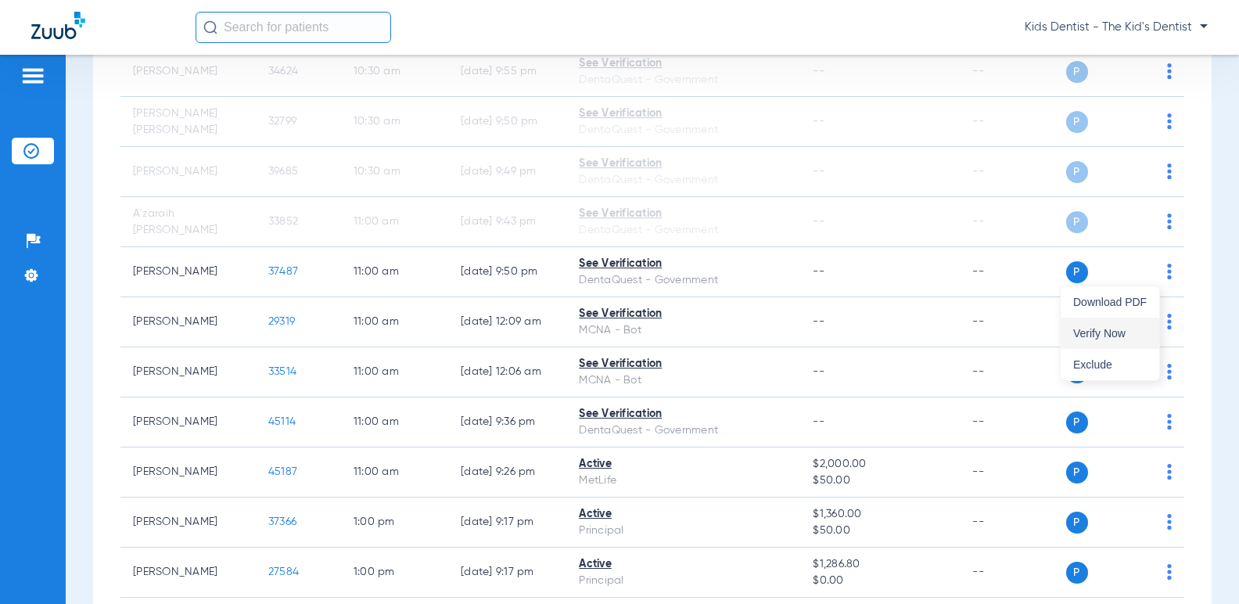
click at [1090, 321] on button "Verify Now" at bounding box center [1110, 333] width 99 height 31
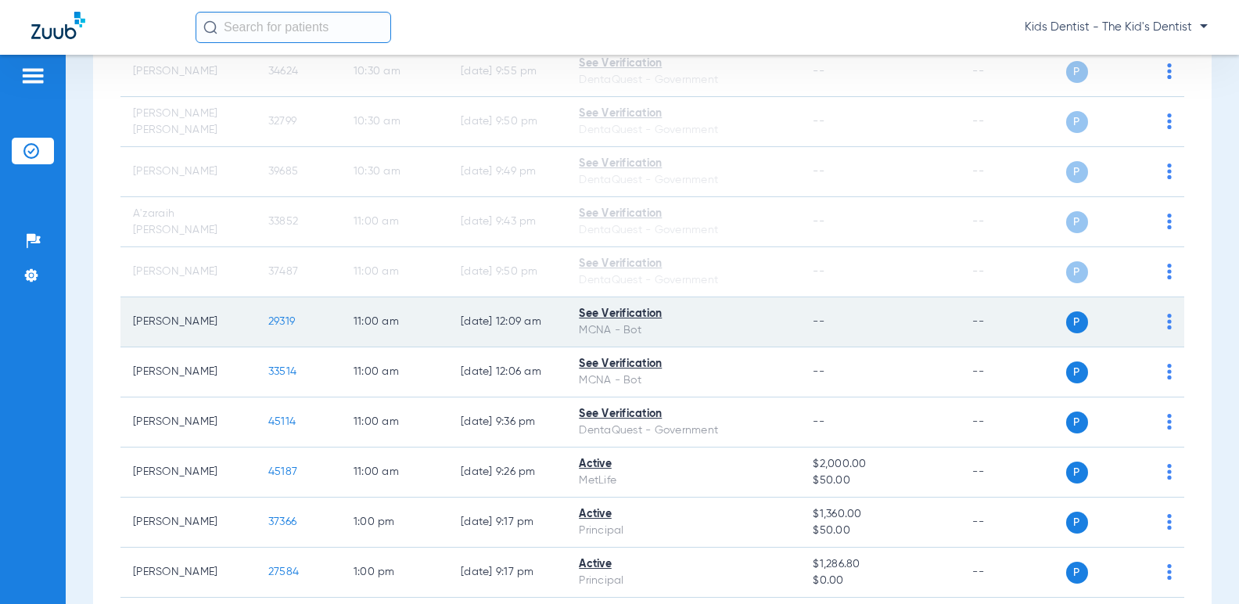
click at [1167, 323] on img at bounding box center [1169, 322] width 5 height 16
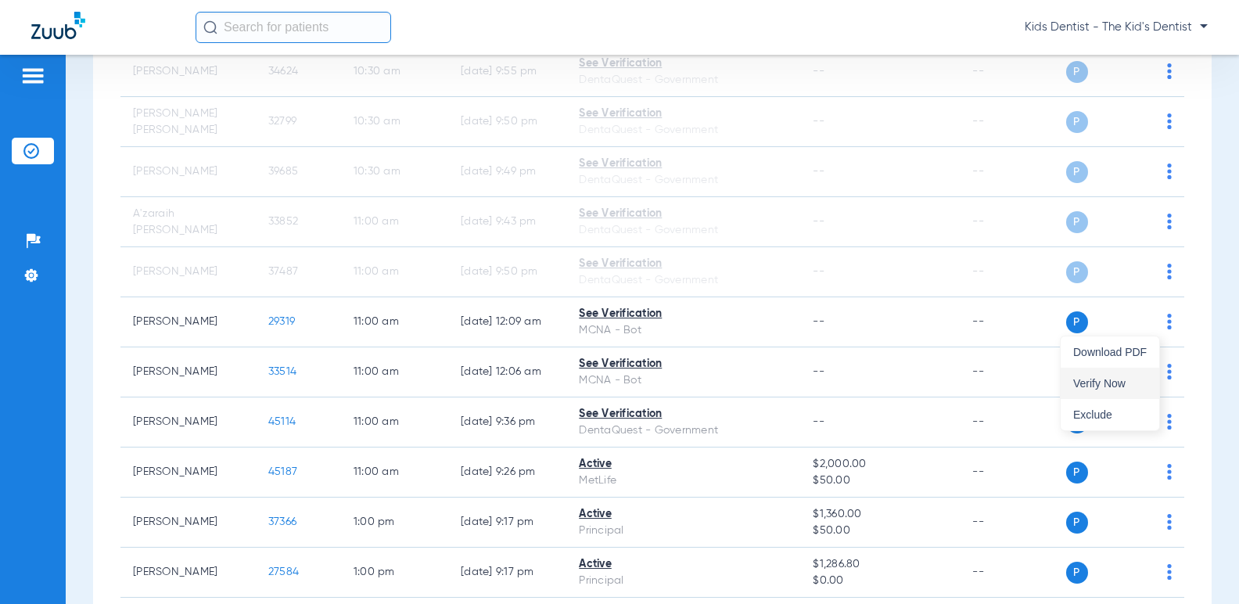
click at [1097, 379] on span "Verify Now" at bounding box center [1111, 383] width 74 height 11
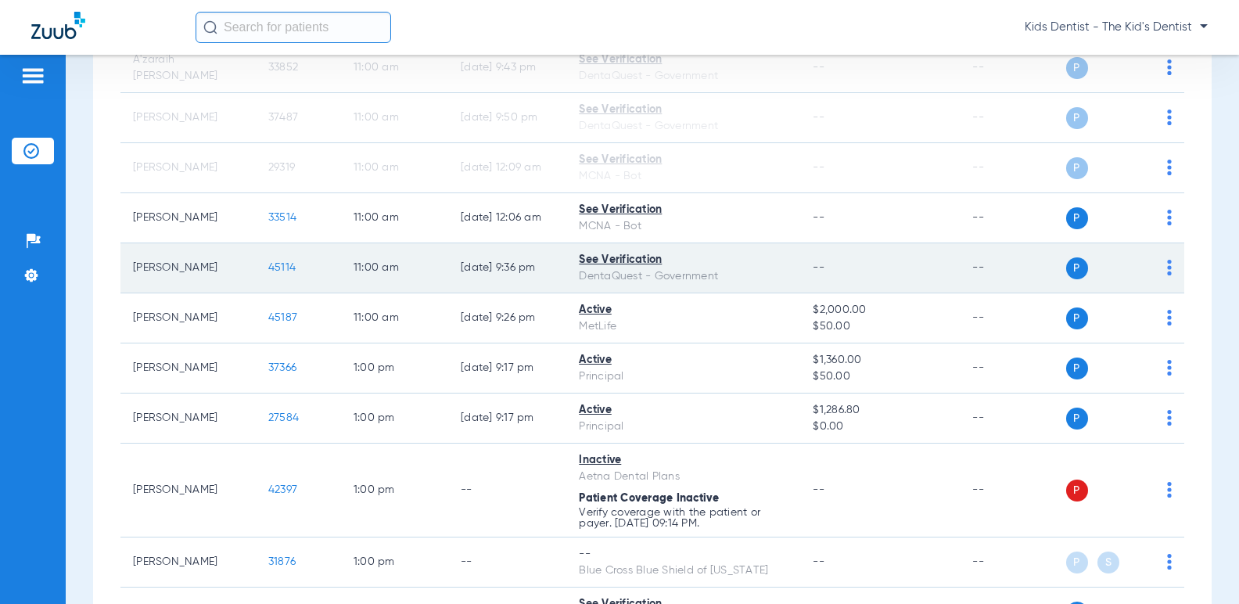
scroll to position [1408, 0]
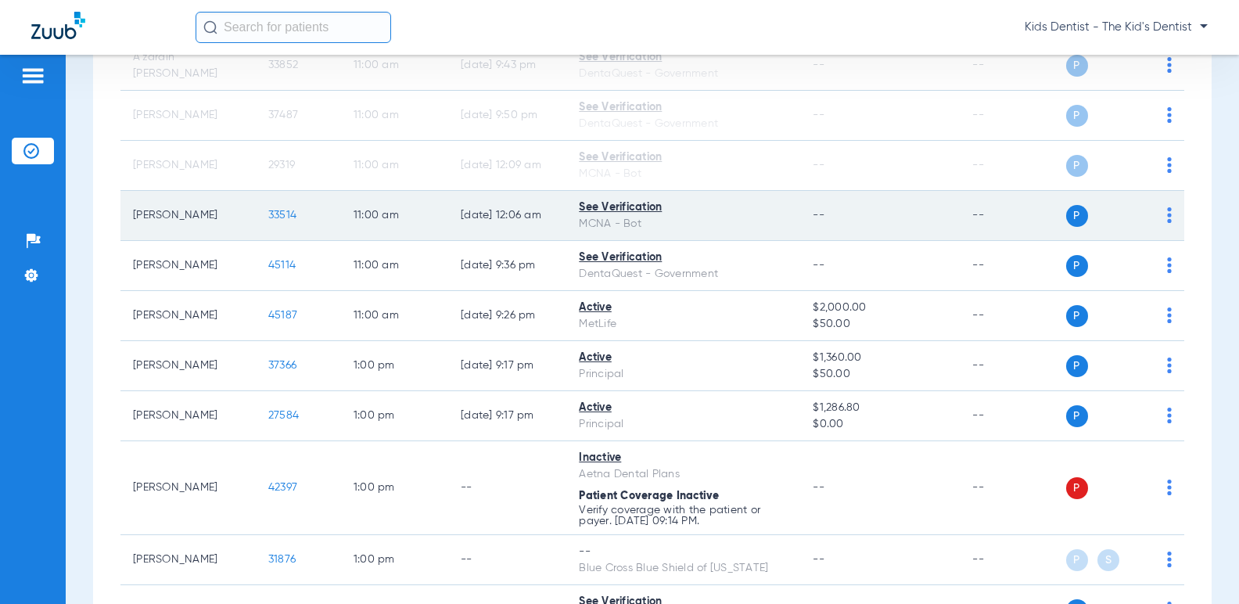
click at [1167, 217] on img at bounding box center [1169, 215] width 5 height 16
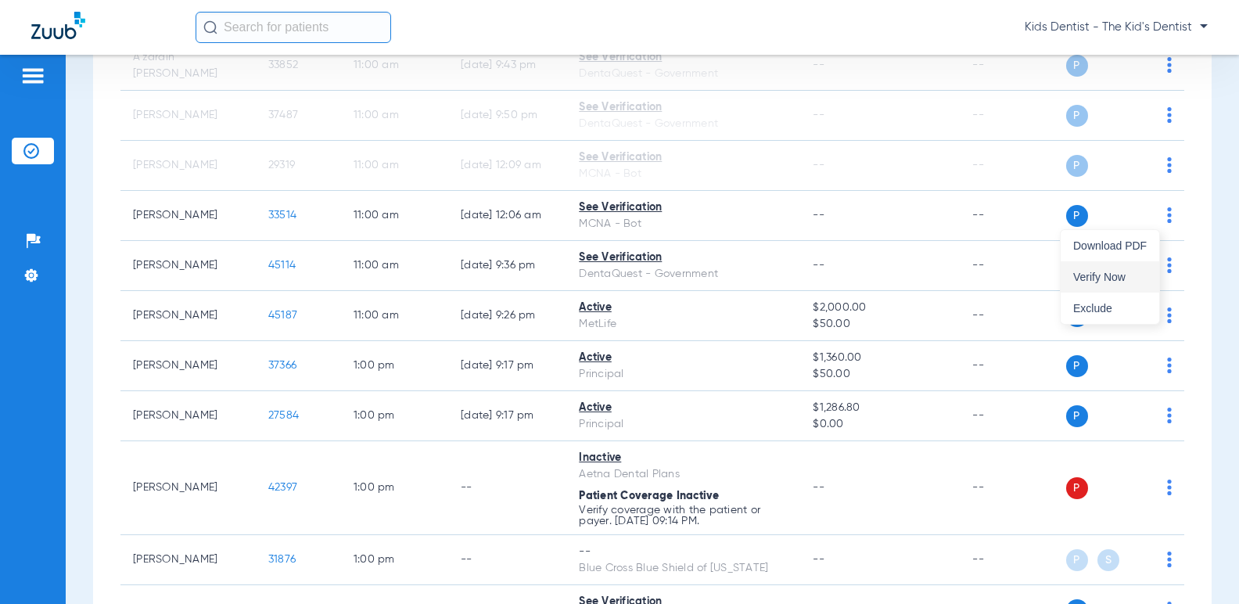
click at [1120, 273] on span "Verify Now" at bounding box center [1111, 277] width 74 height 11
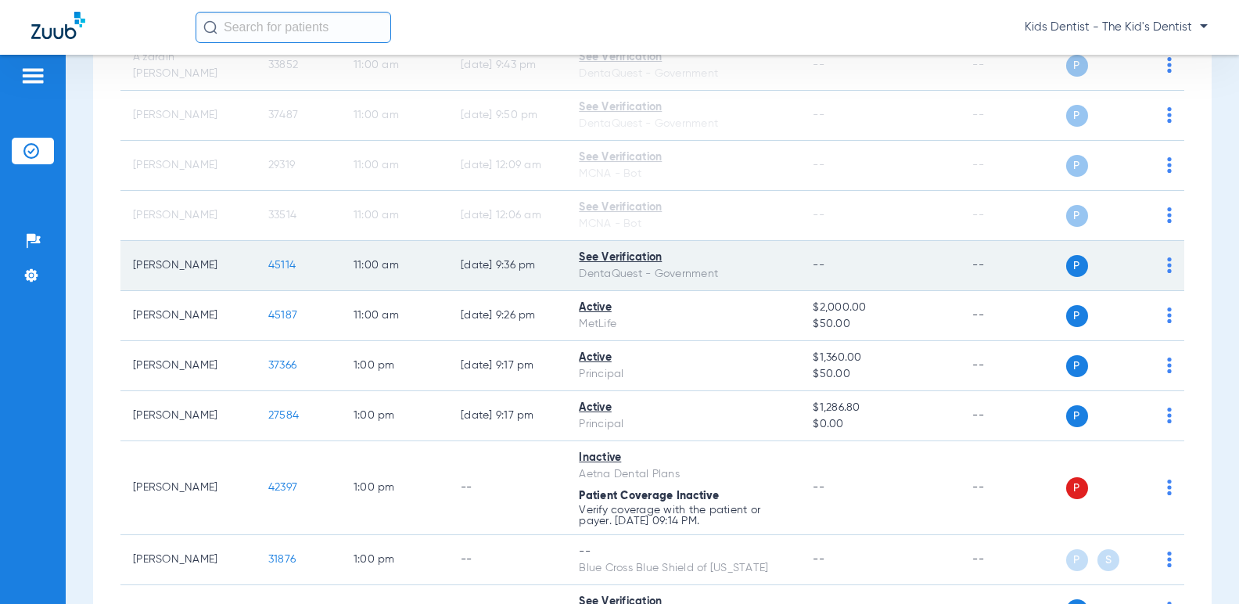
click at [1167, 261] on img at bounding box center [1169, 265] width 5 height 16
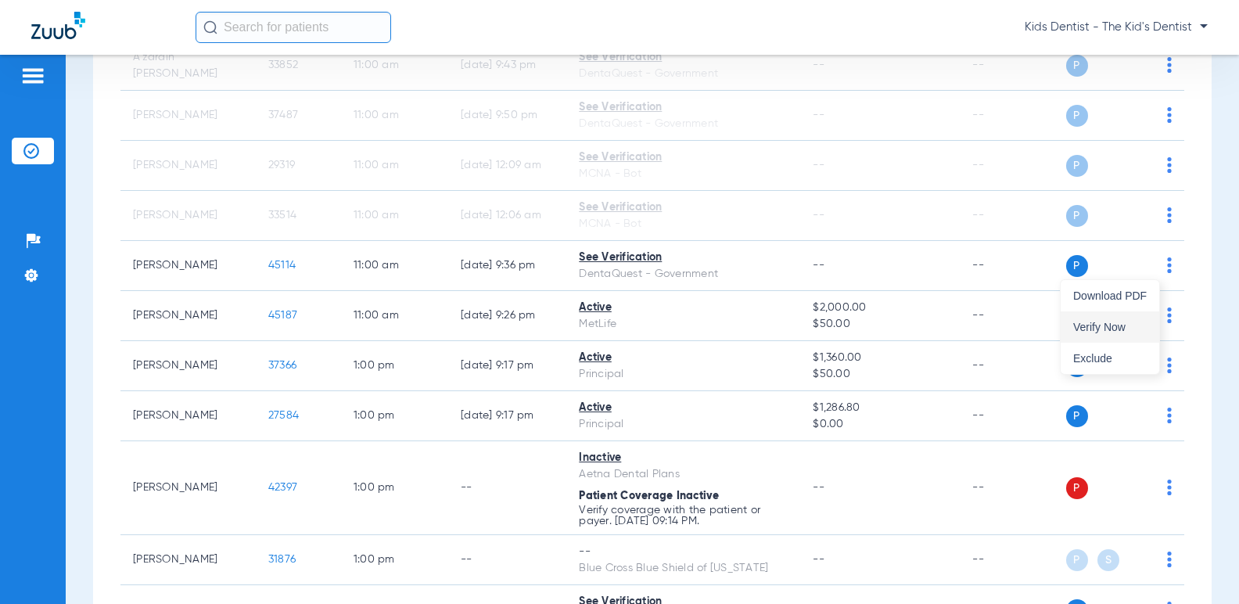
click at [1120, 319] on button "Verify Now" at bounding box center [1110, 326] width 99 height 31
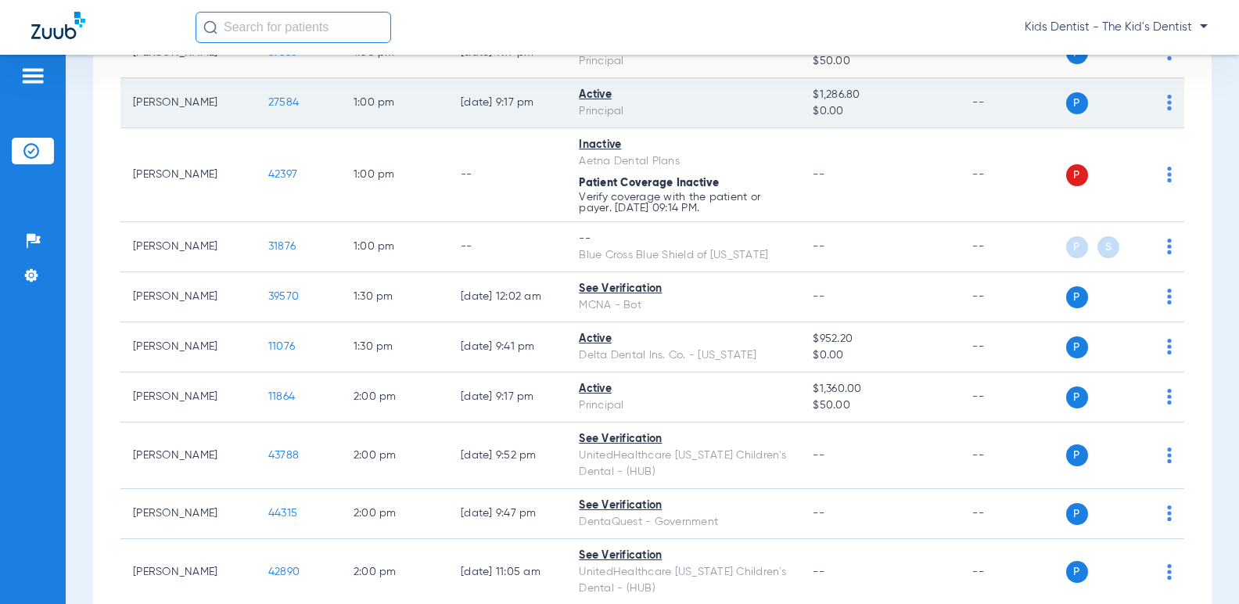
scroll to position [1800, 0]
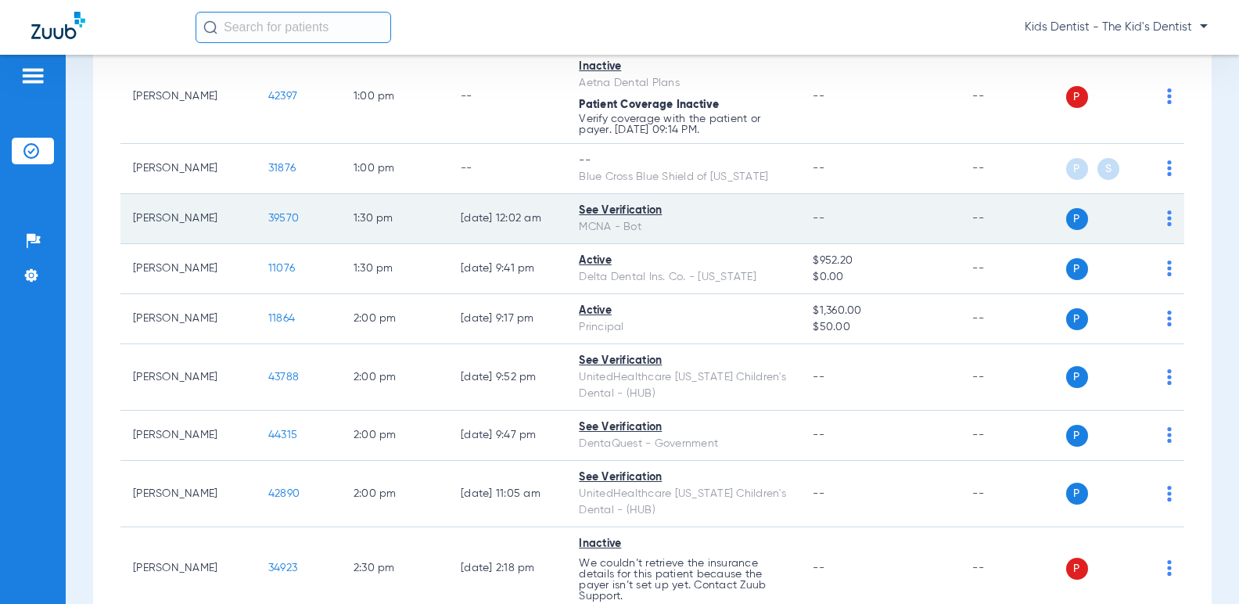
click at [1167, 222] on img at bounding box center [1169, 218] width 5 height 16
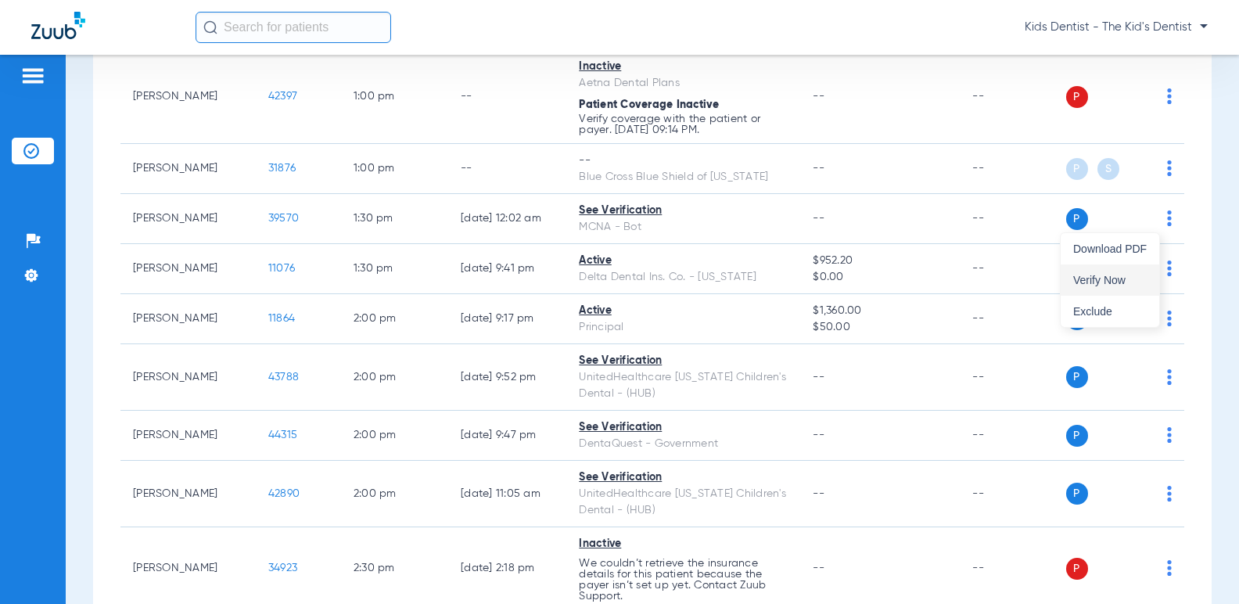
click at [1109, 275] on span "Verify Now" at bounding box center [1111, 280] width 74 height 11
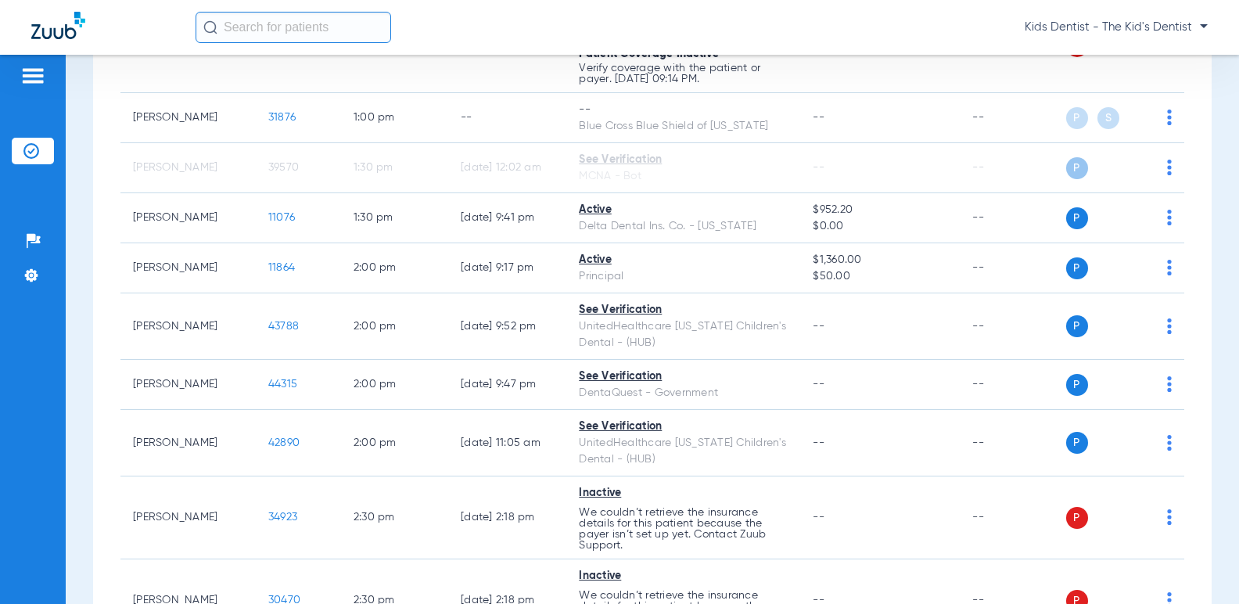
scroll to position [1878, 0]
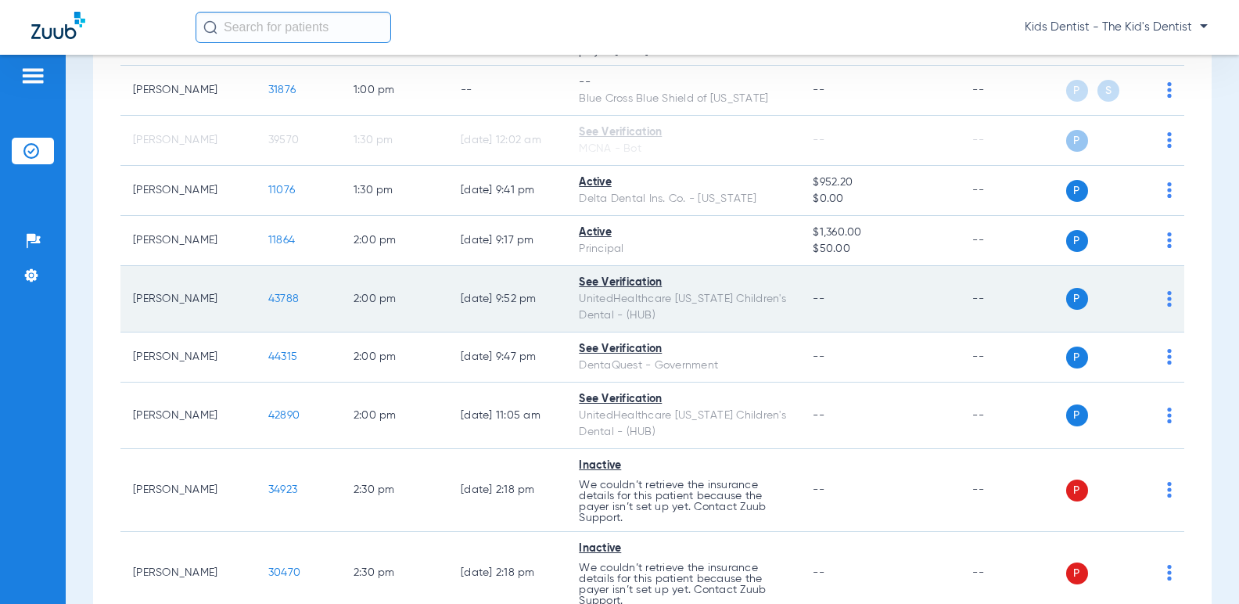
click at [1167, 296] on img at bounding box center [1169, 299] width 5 height 16
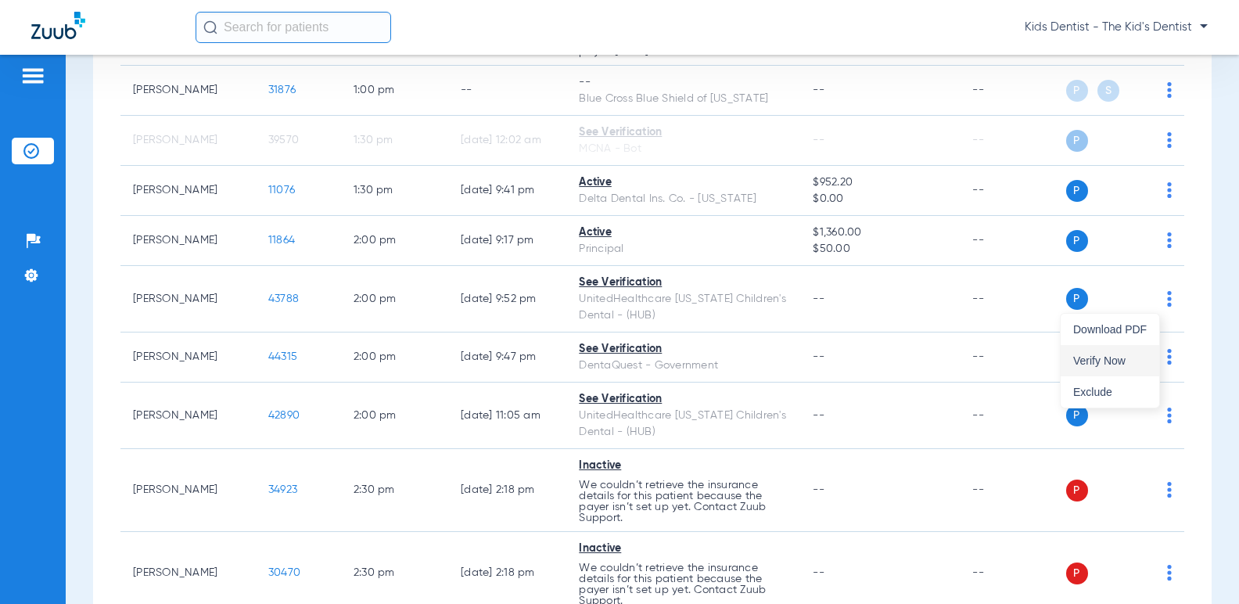
click at [1115, 359] on span "Verify Now" at bounding box center [1111, 360] width 74 height 11
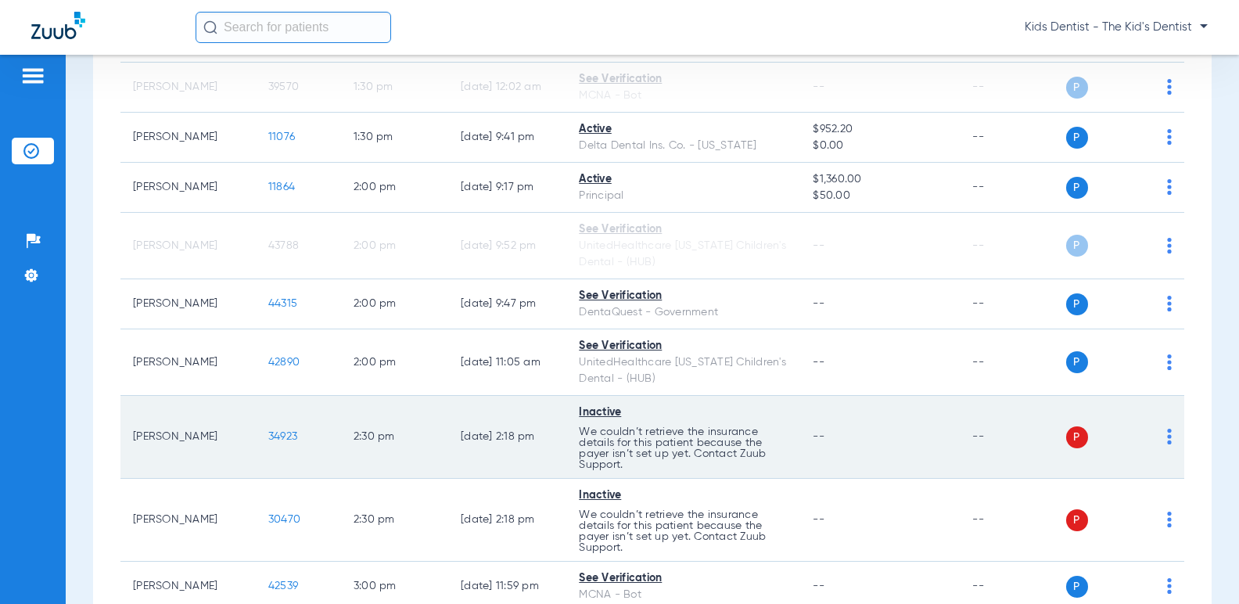
scroll to position [2034, 0]
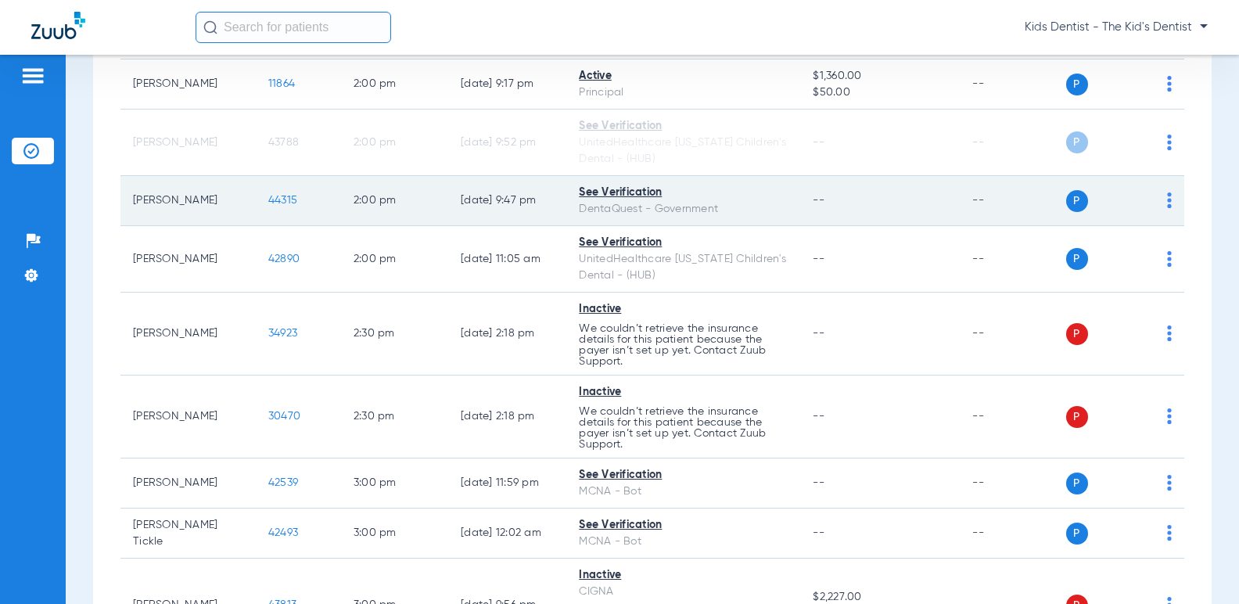
click at [1167, 196] on img at bounding box center [1169, 200] width 5 height 16
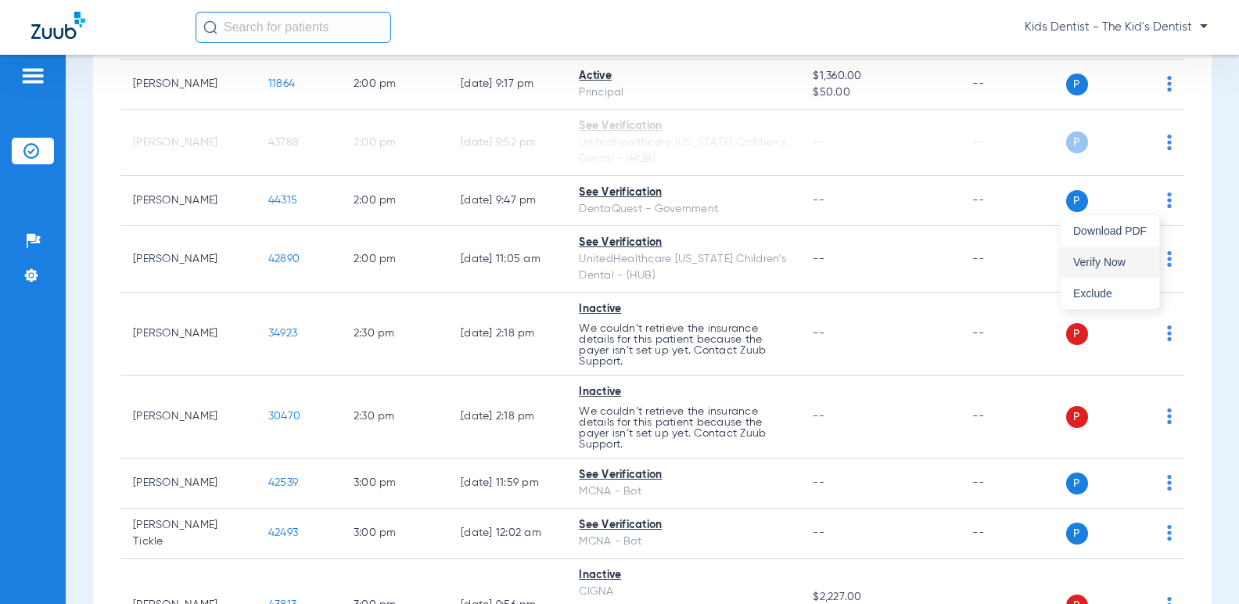
click at [1093, 254] on button "Verify Now" at bounding box center [1110, 261] width 99 height 31
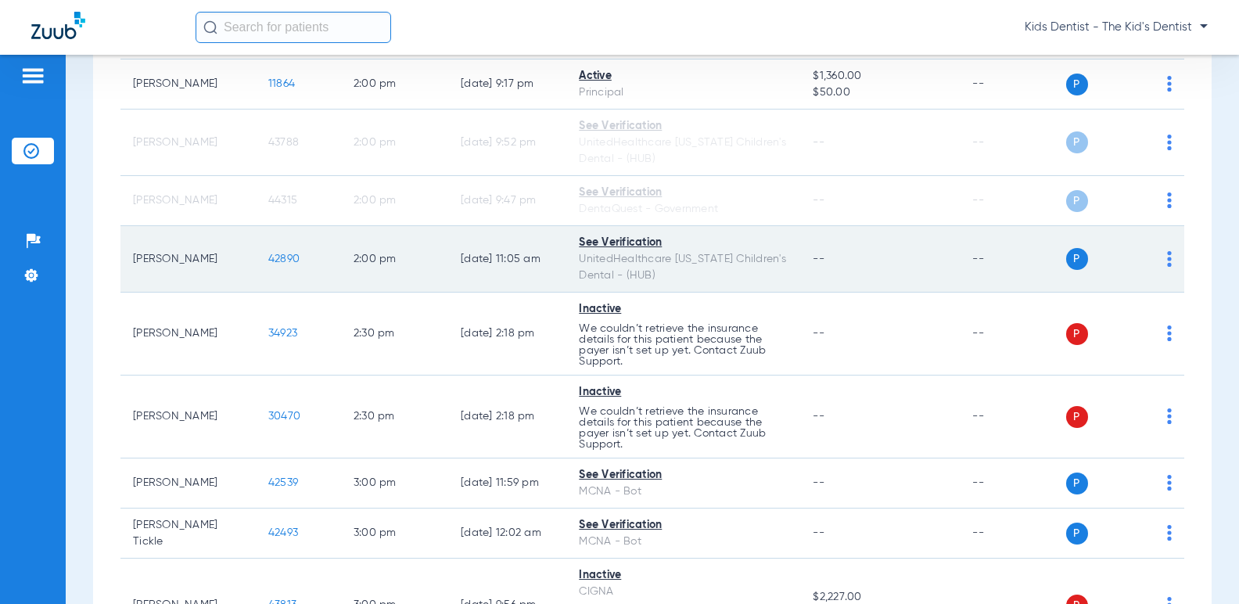
click at [1160, 260] on td "P S" at bounding box center [1126, 259] width 119 height 67
click at [1155, 260] on div "P S" at bounding box center [1120, 259] width 106 height 22
click at [1167, 257] on img at bounding box center [1169, 259] width 5 height 16
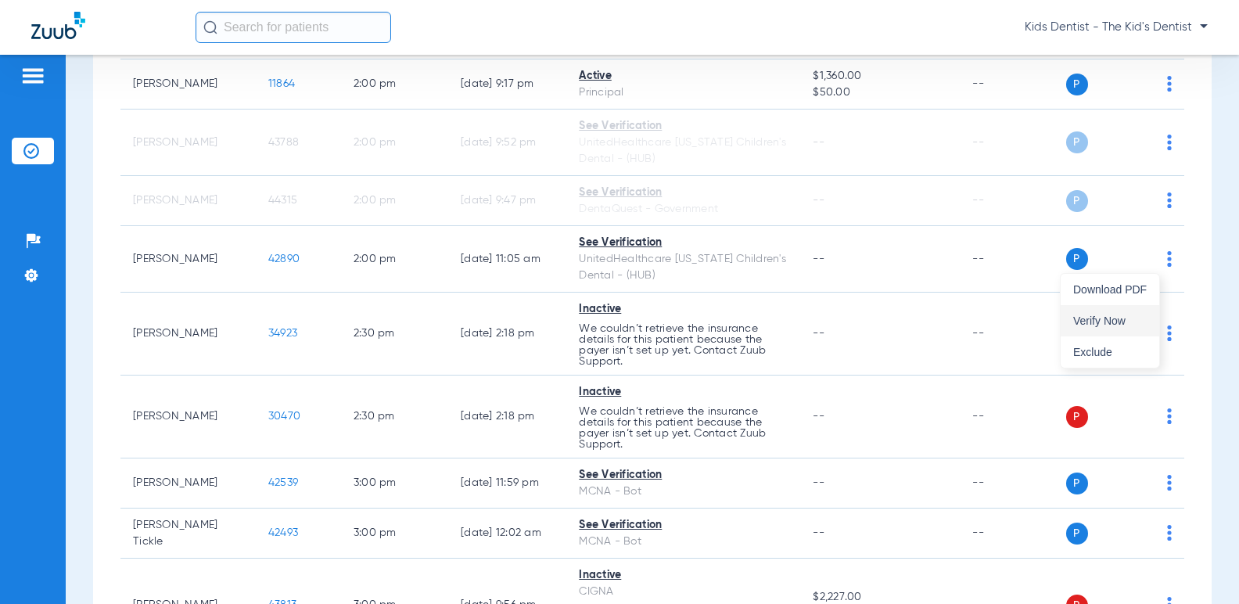
click at [1125, 315] on span "Verify Now" at bounding box center [1111, 320] width 74 height 11
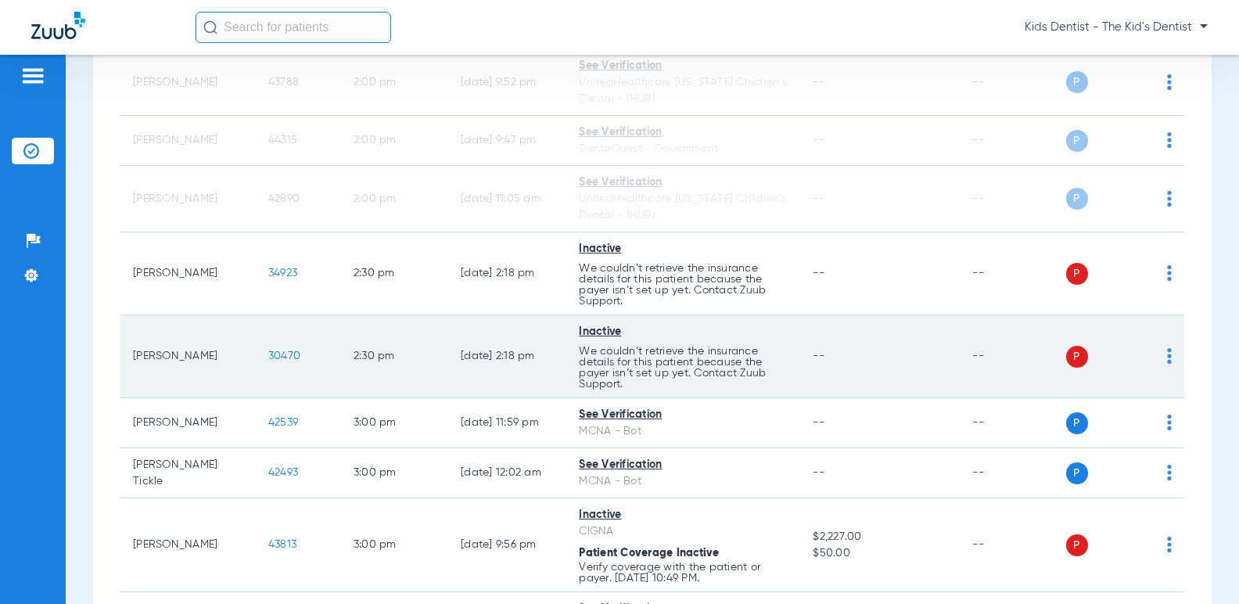
scroll to position [2191, 0]
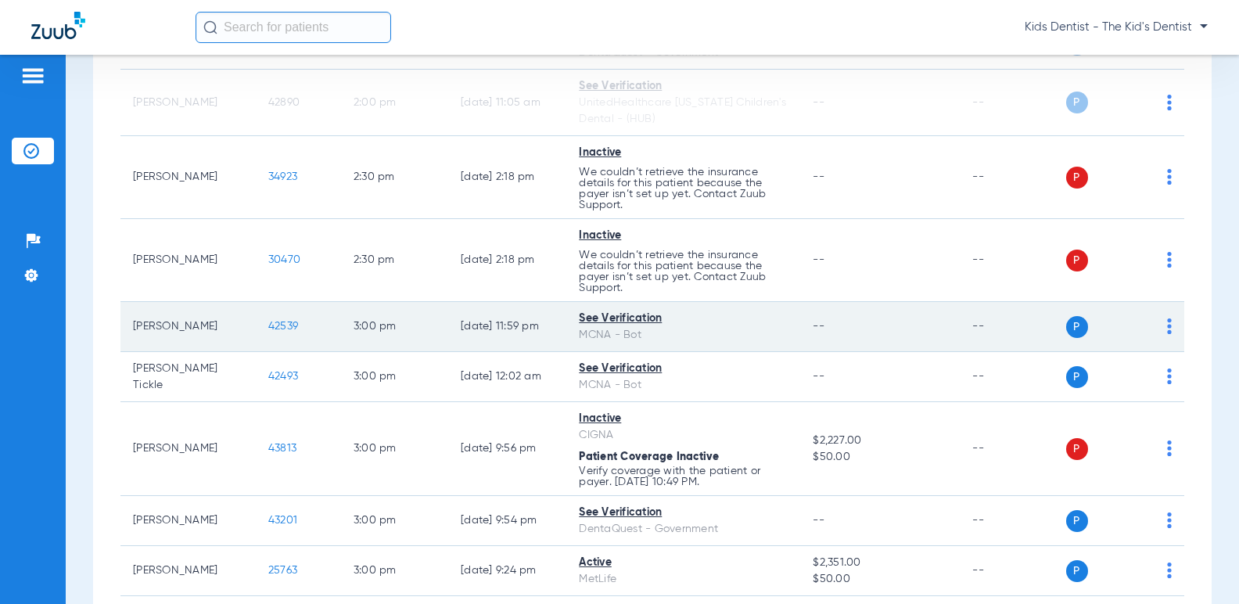
click at [1167, 324] on img at bounding box center [1169, 326] width 5 height 16
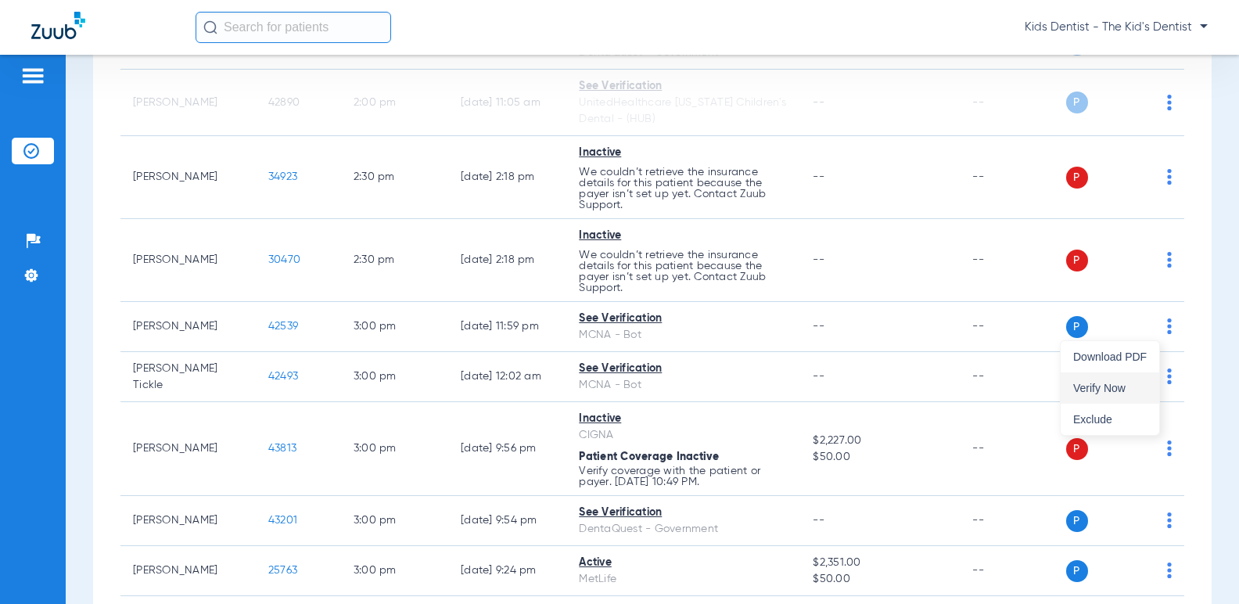
click at [1110, 383] on span "Verify Now" at bounding box center [1111, 388] width 74 height 11
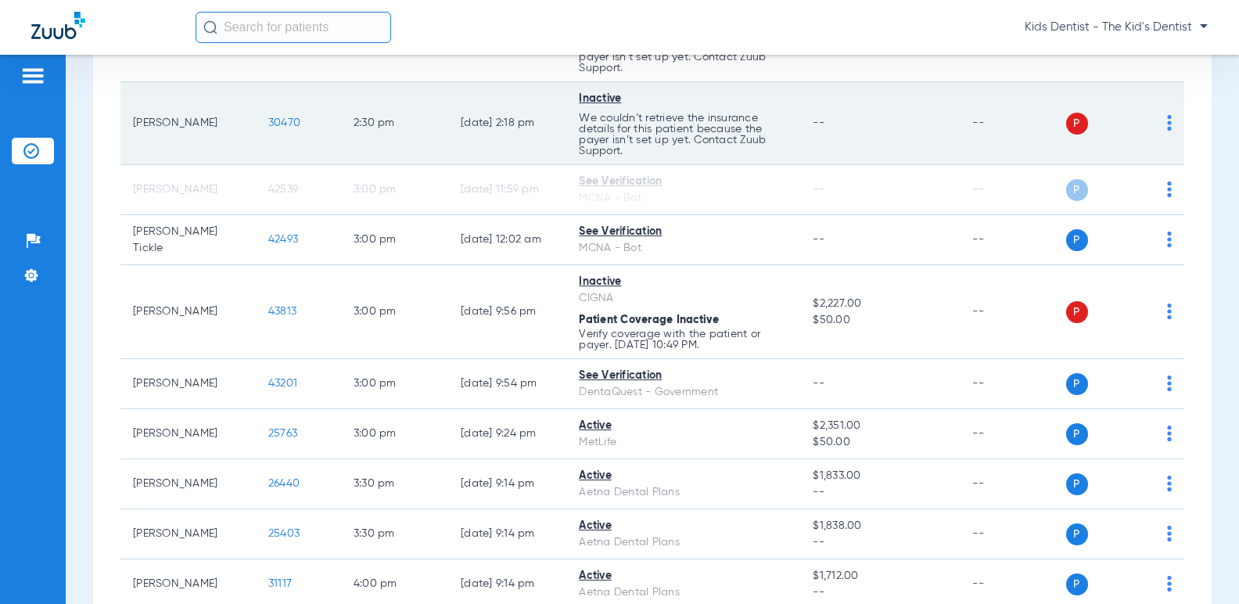
scroll to position [2347, 0]
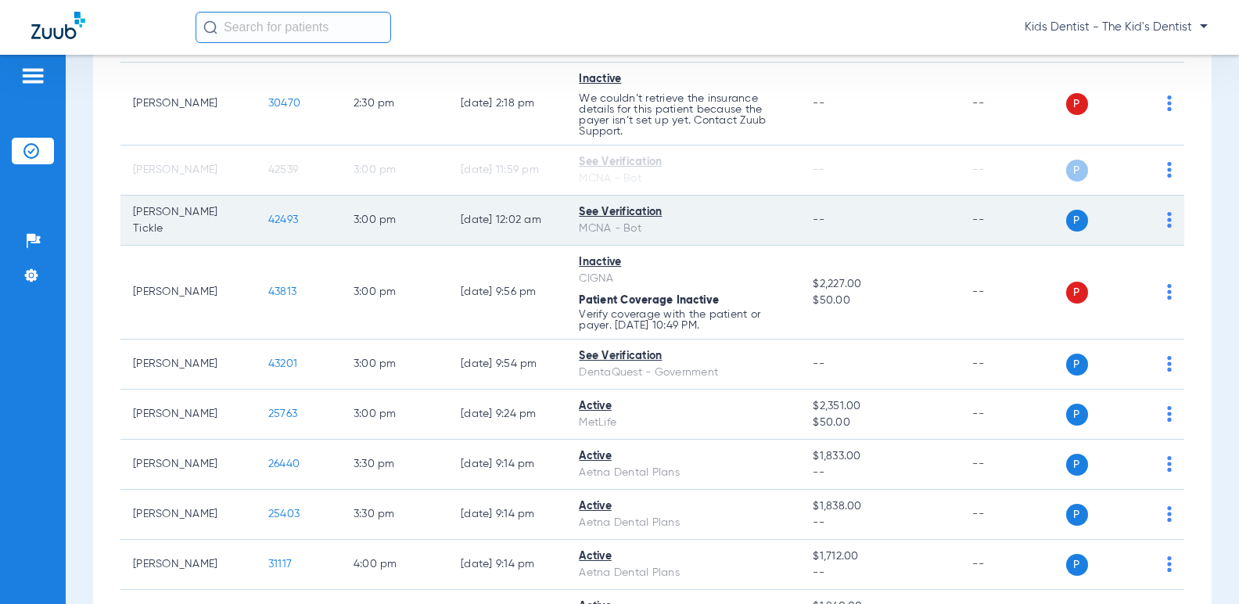
click at [1155, 222] on div "P S" at bounding box center [1120, 221] width 106 height 22
click at [1167, 218] on img at bounding box center [1169, 220] width 5 height 16
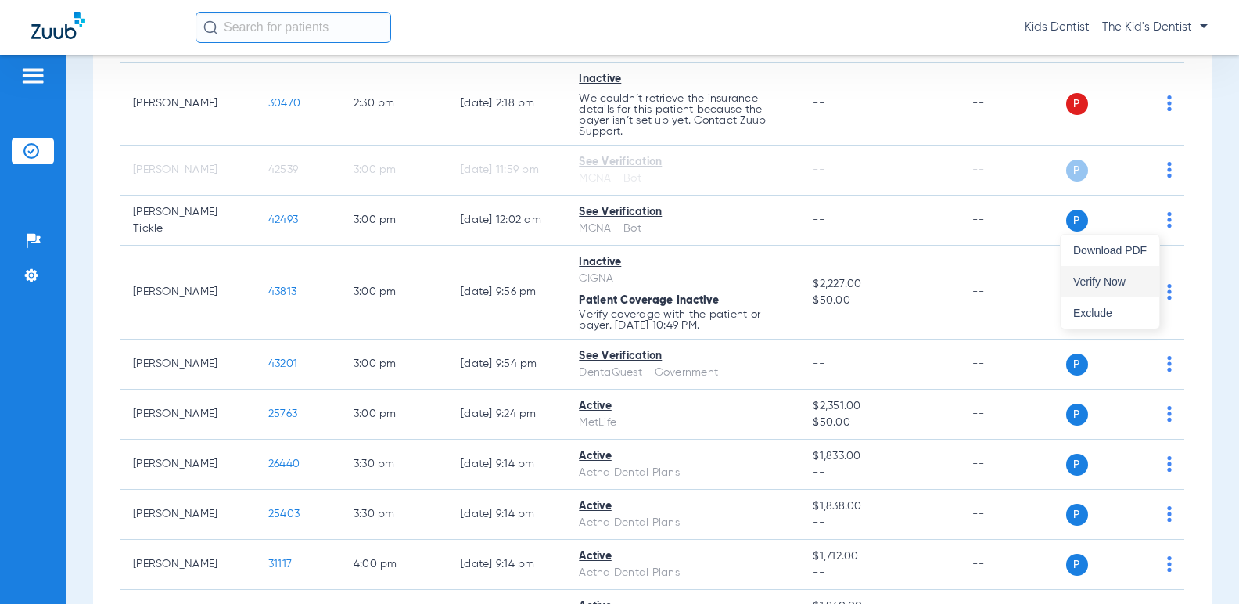
click at [1079, 279] on span "Verify Now" at bounding box center [1111, 281] width 74 height 11
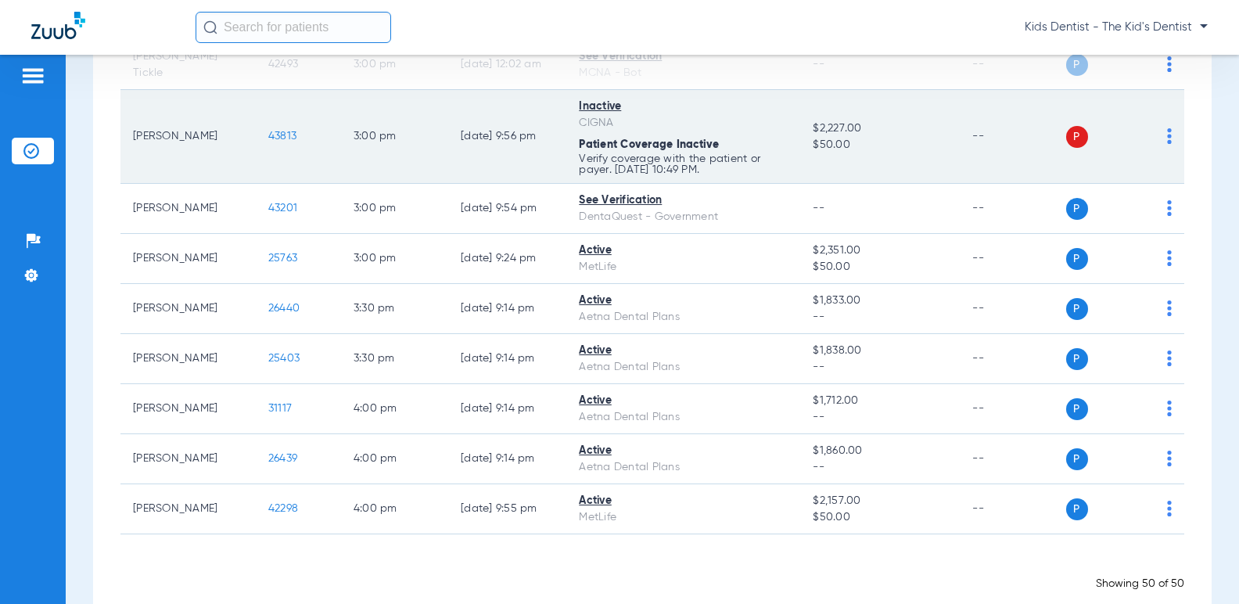
scroll to position [2504, 0]
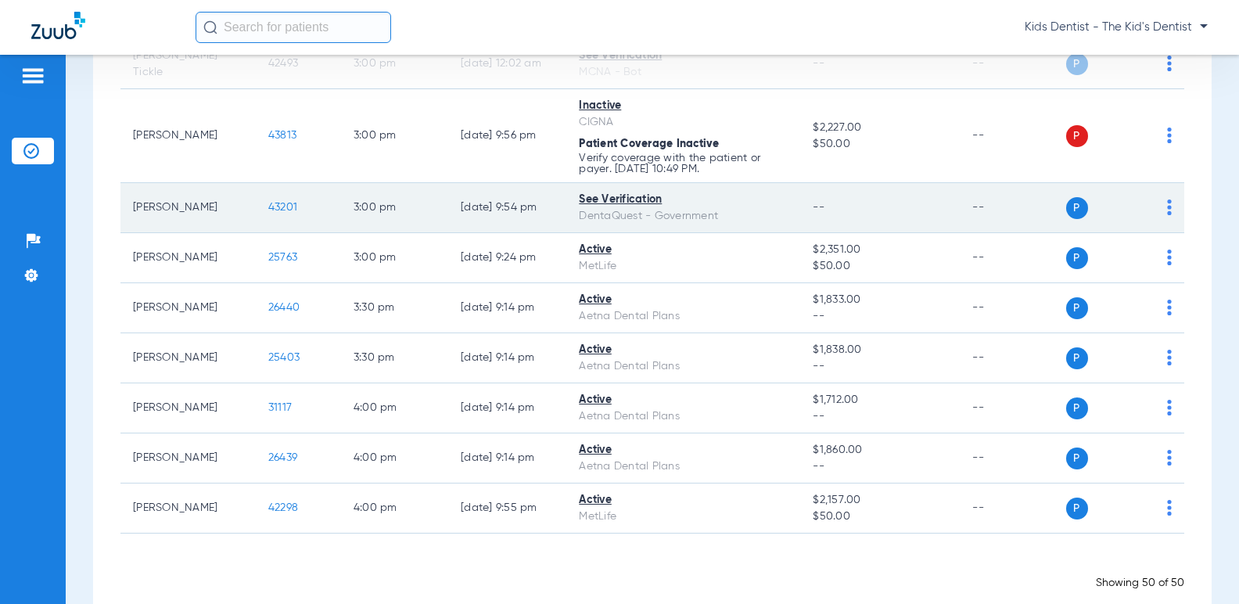
click at [1167, 210] on img at bounding box center [1169, 208] width 5 height 16
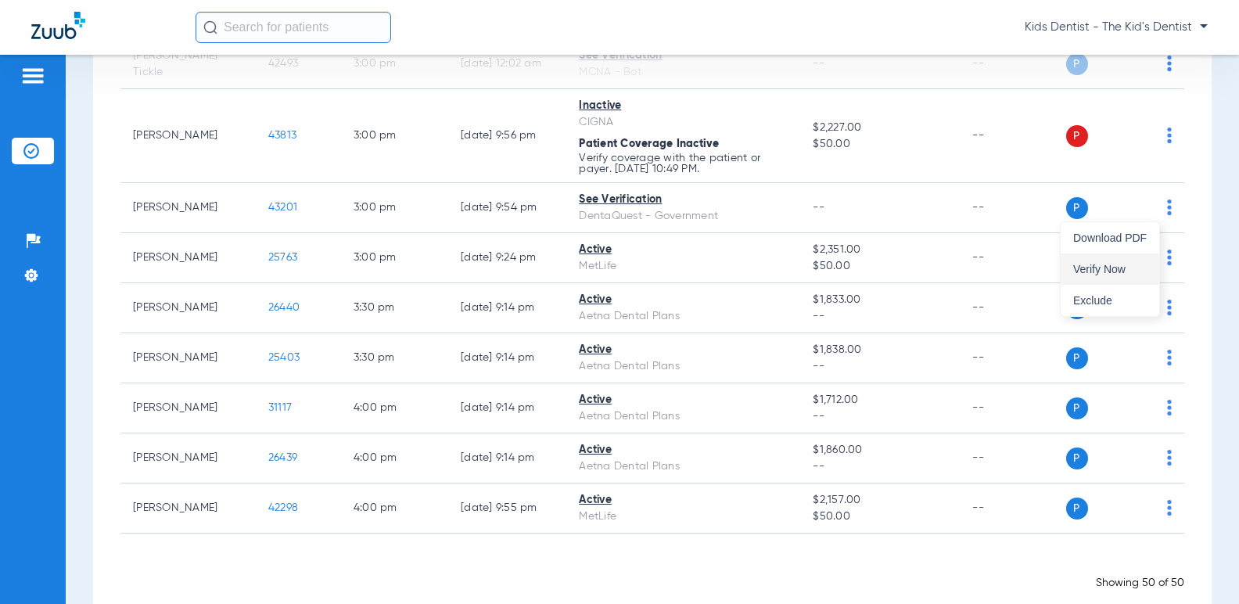
click at [1122, 270] on span "Verify Now" at bounding box center [1111, 269] width 74 height 11
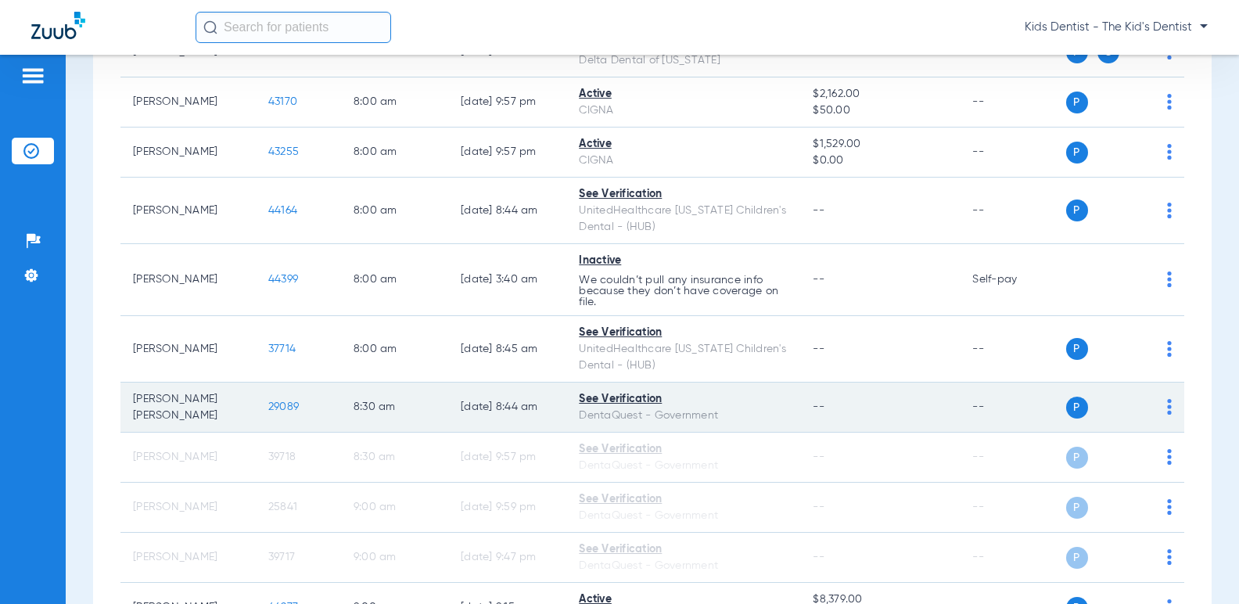
scroll to position [0, 0]
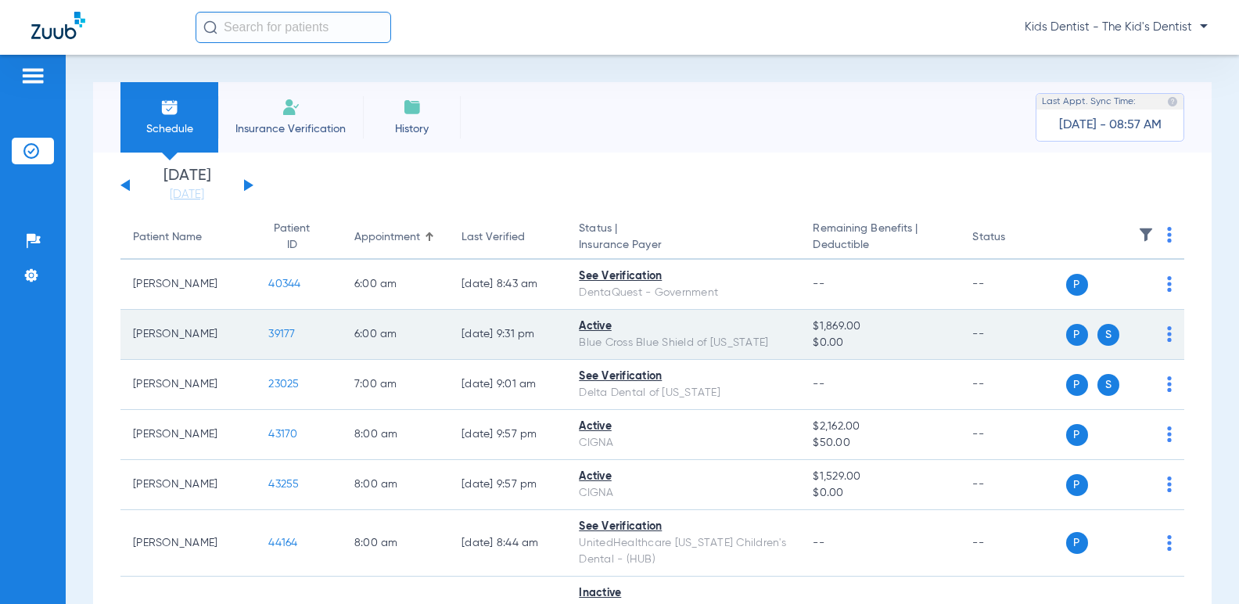
click at [1167, 335] on img at bounding box center [1169, 334] width 5 height 16
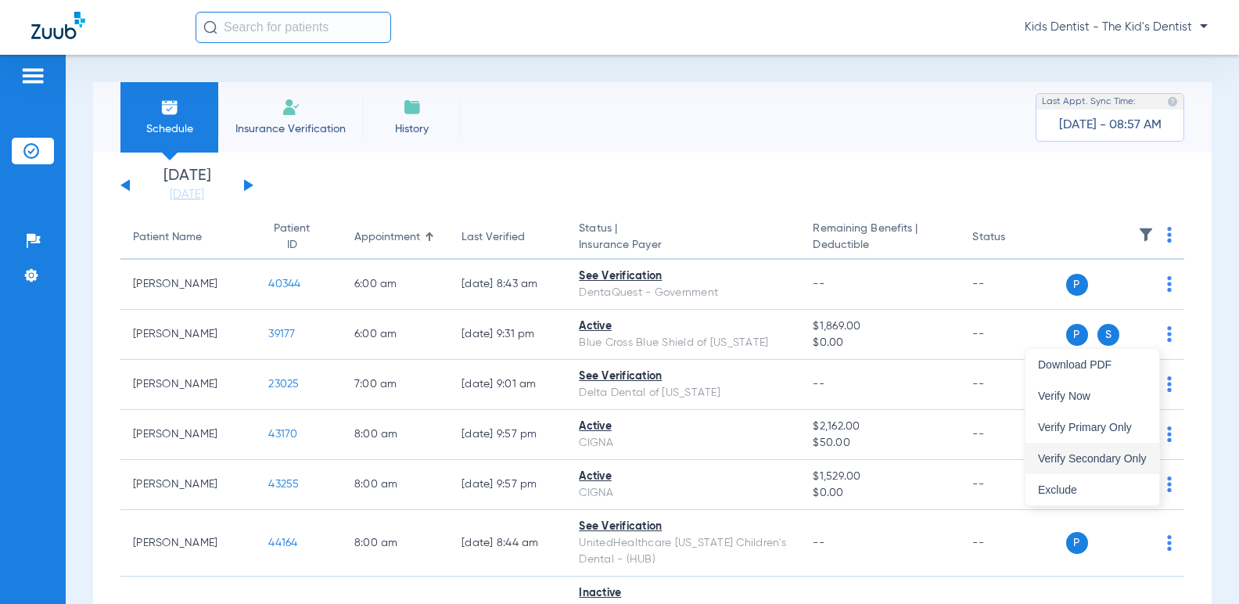
click at [1128, 462] on span "Verify Secondary Only" at bounding box center [1092, 458] width 109 height 11
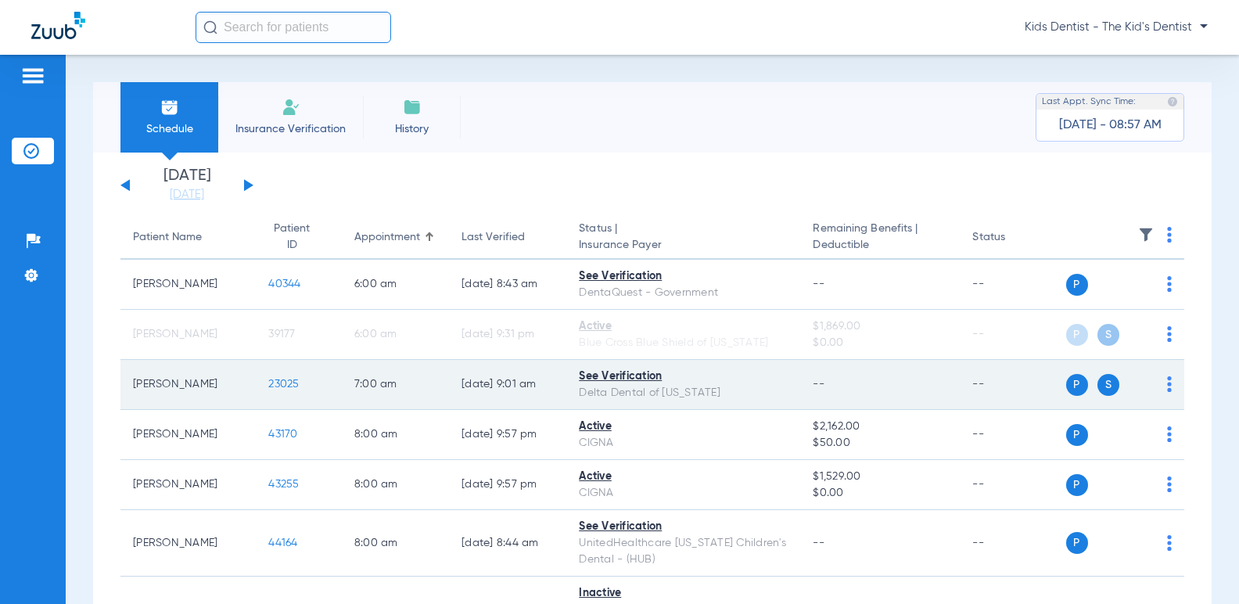
click at [1163, 376] on td "P S" at bounding box center [1126, 385] width 119 height 50
click at [1167, 379] on img at bounding box center [1169, 384] width 5 height 16
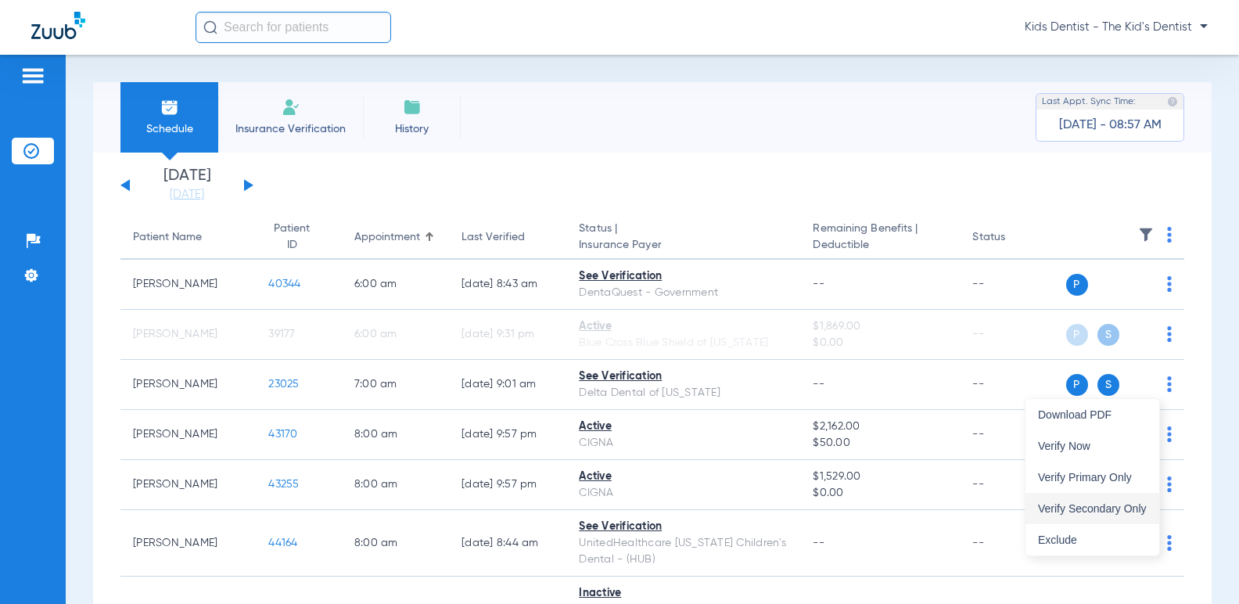
click at [1081, 507] on span "Verify Secondary Only" at bounding box center [1092, 508] width 109 height 11
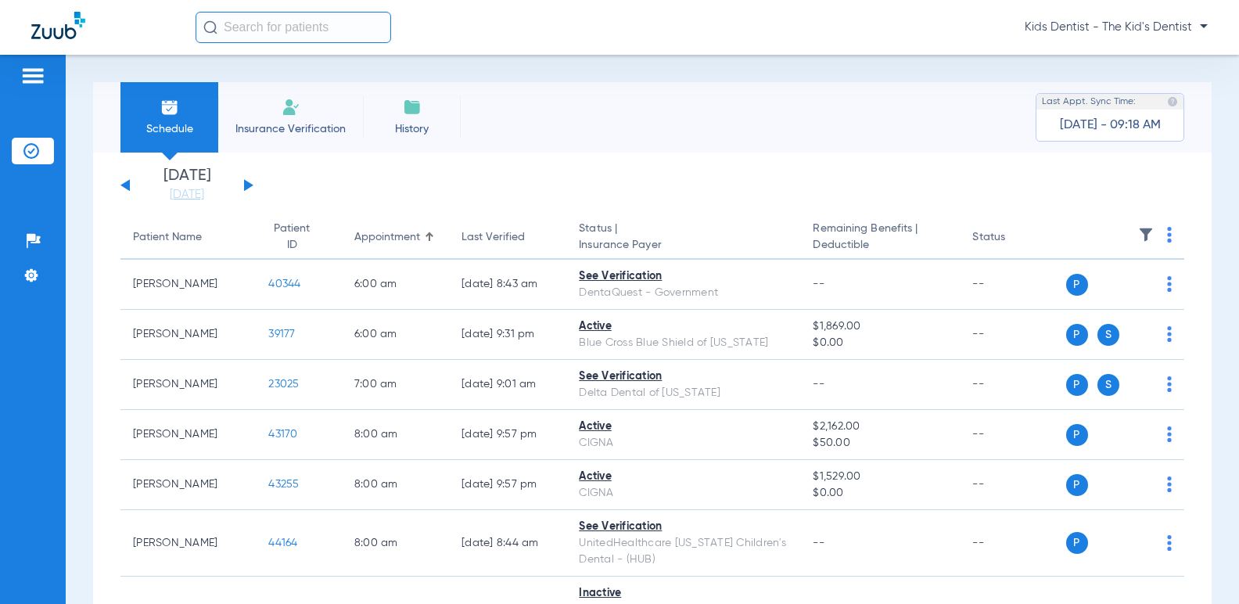
click at [131, 184] on div "[DATE] [DATE] [DATE] [DATE] [DATE] [DATE] [DATE] [DATE] [DATE] [DATE] [DATE] [D…" at bounding box center [187, 185] width 133 height 34
click at [124, 191] on div "[DATE] [DATE] [DATE] [DATE] [DATE] [DATE] [DATE] [DATE] [DATE] [DATE] [DATE] [D…" at bounding box center [187, 185] width 133 height 34
click at [129, 189] on button at bounding box center [125, 185] width 9 height 12
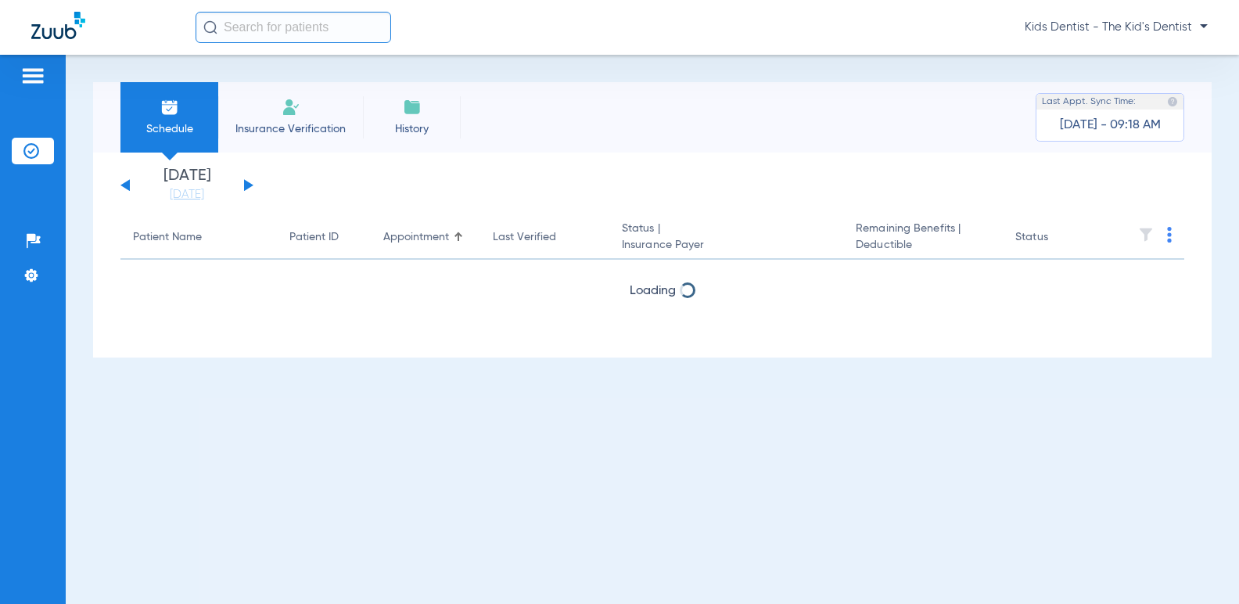
click at [245, 183] on button at bounding box center [248, 185] width 9 height 12
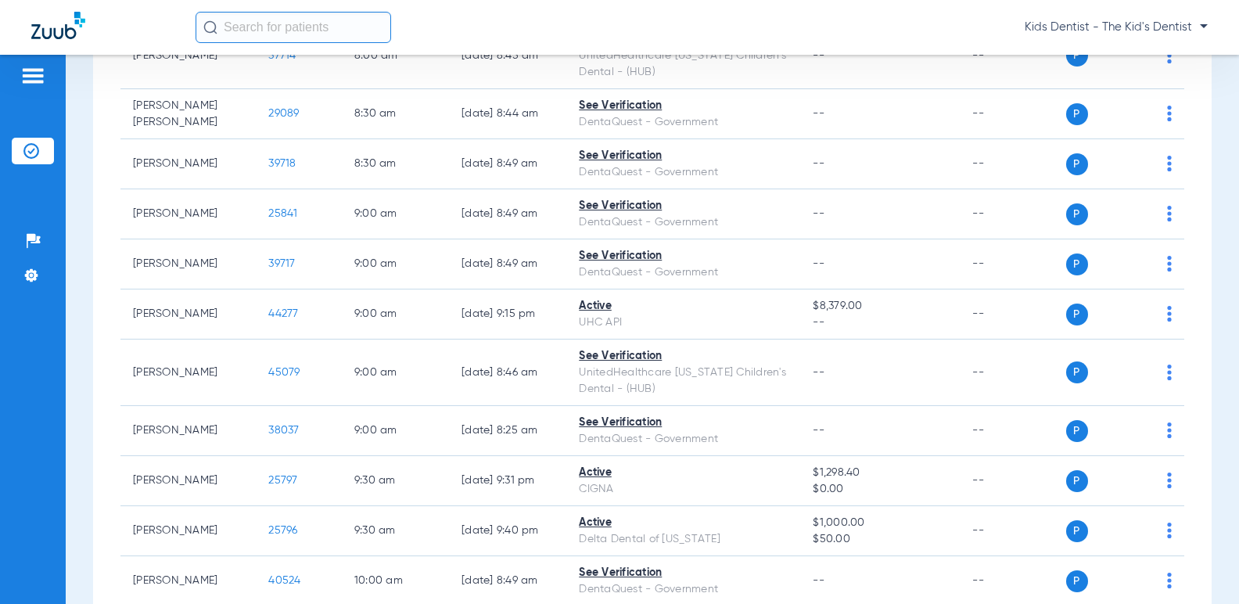
scroll to position [704, 0]
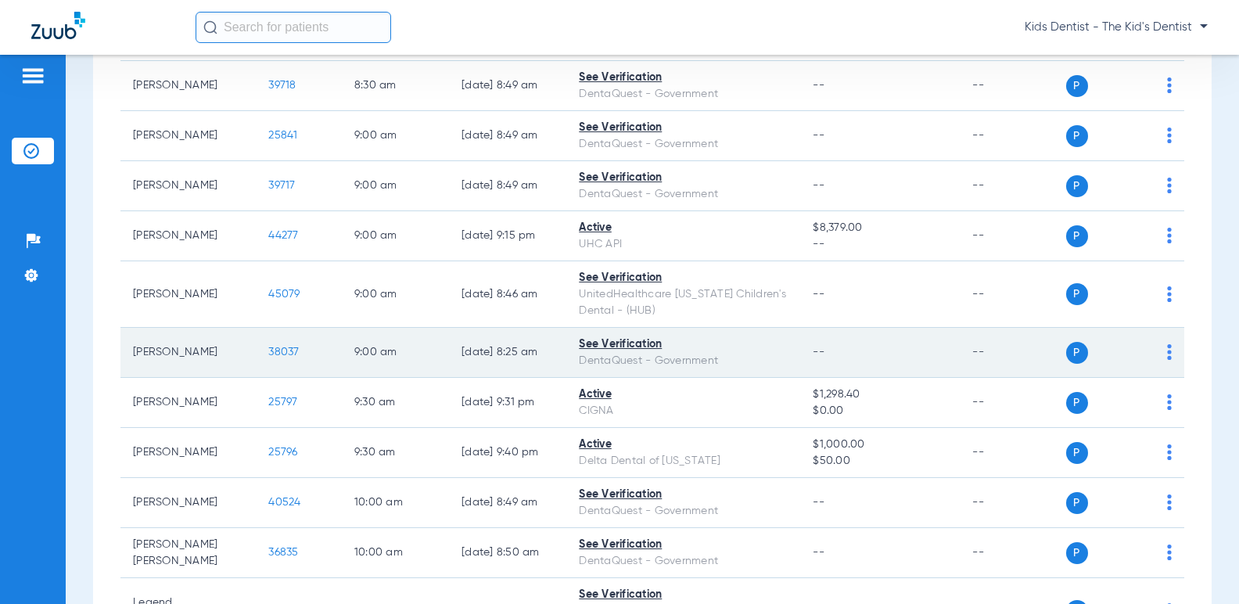
click at [1167, 347] on img at bounding box center [1169, 352] width 5 height 16
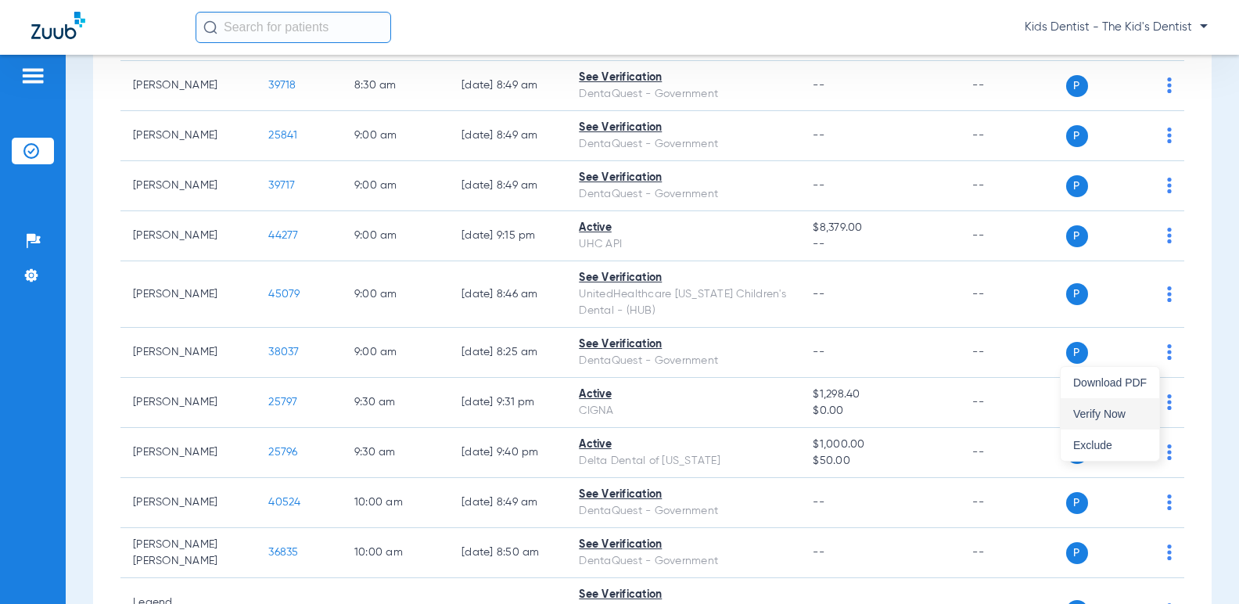
click at [1121, 412] on span "Verify Now" at bounding box center [1111, 413] width 74 height 11
